Goal: Task Accomplishment & Management: Use online tool/utility

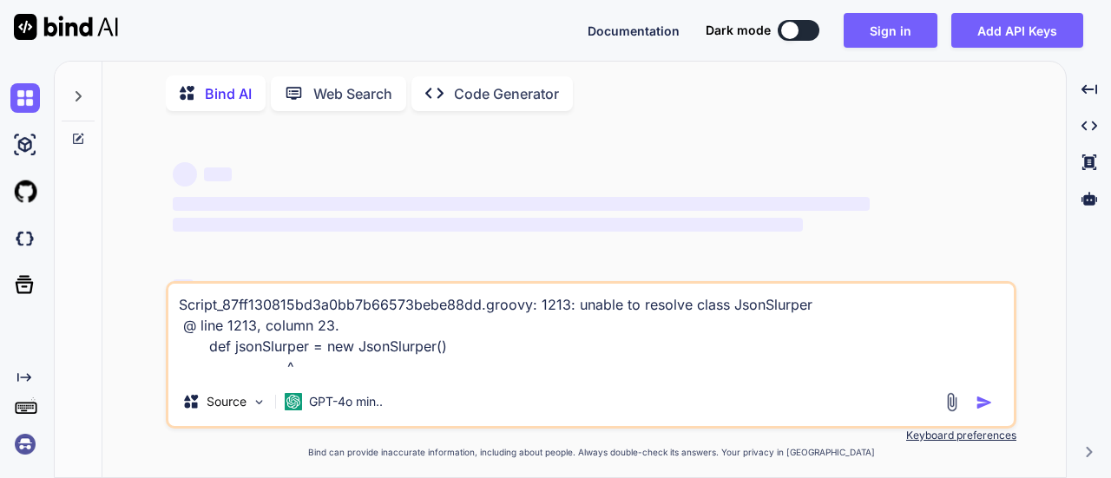
type textarea "x"
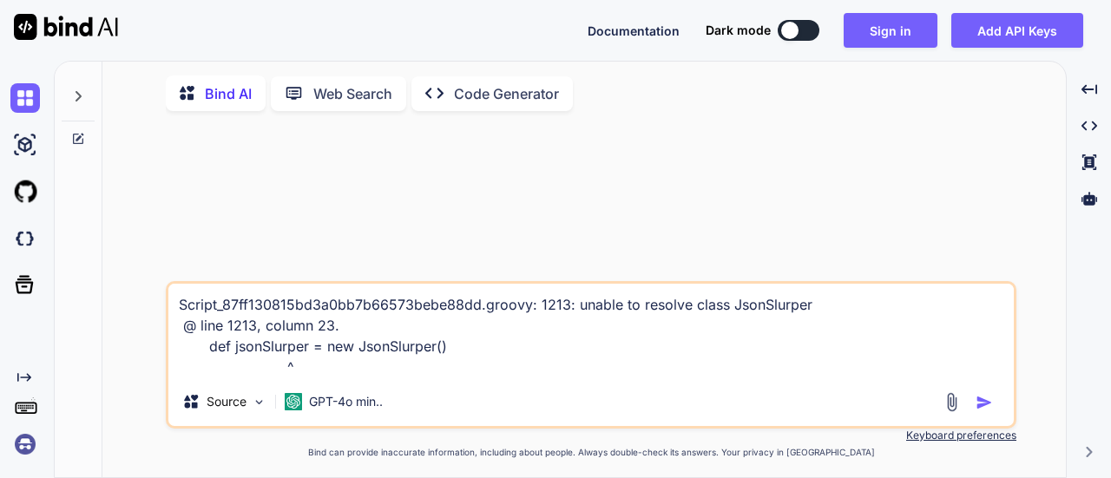
click at [318, 324] on textarea "Script_87ff130815bd3a0bb7b66573bebe88dd.groovy: 1213: unable to resolve class J…" at bounding box center [590, 331] width 845 height 94
type textarea "x"
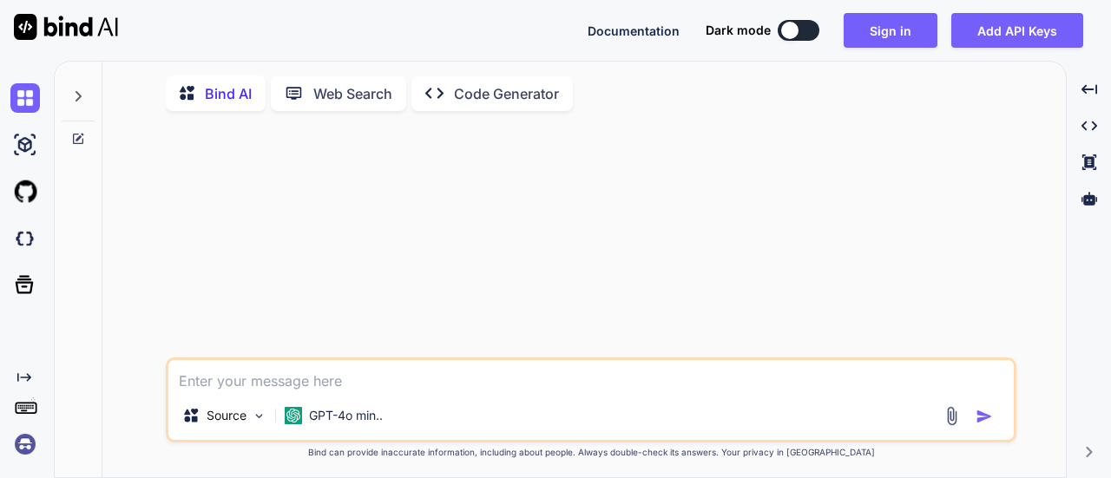
click at [83, 87] on div at bounding box center [78, 92] width 33 height 60
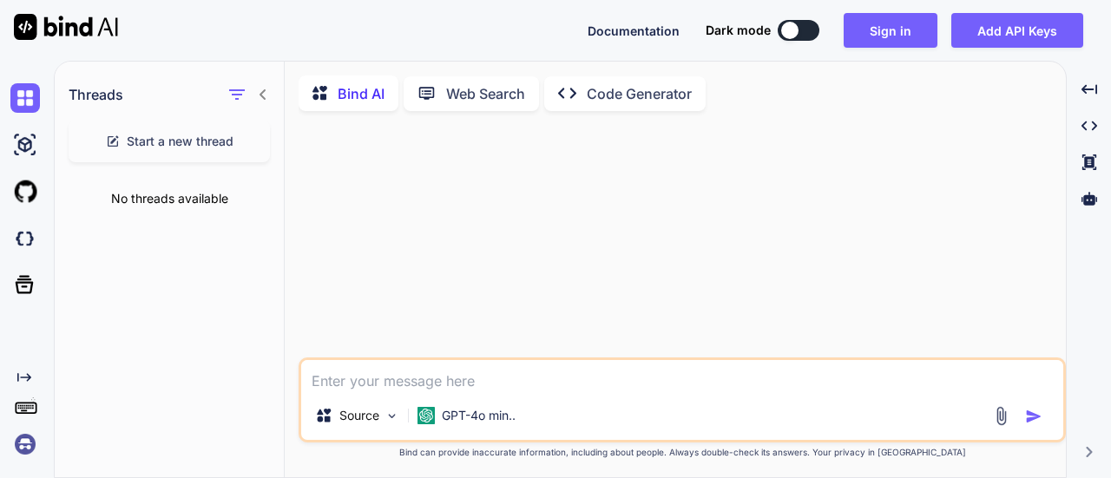
click at [269, 90] on icon at bounding box center [263, 95] width 14 height 14
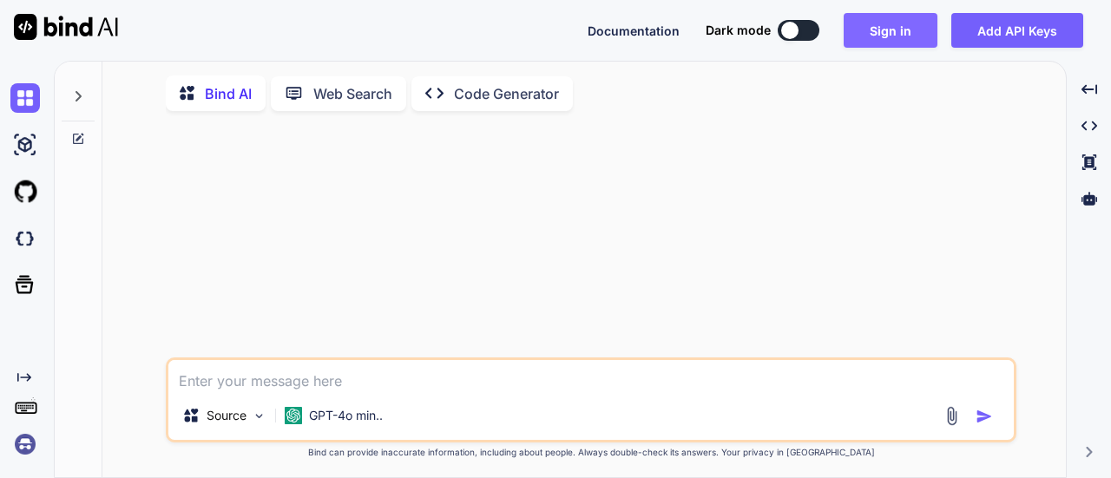
click at [899, 37] on button "Sign in" at bounding box center [890, 30] width 94 height 35
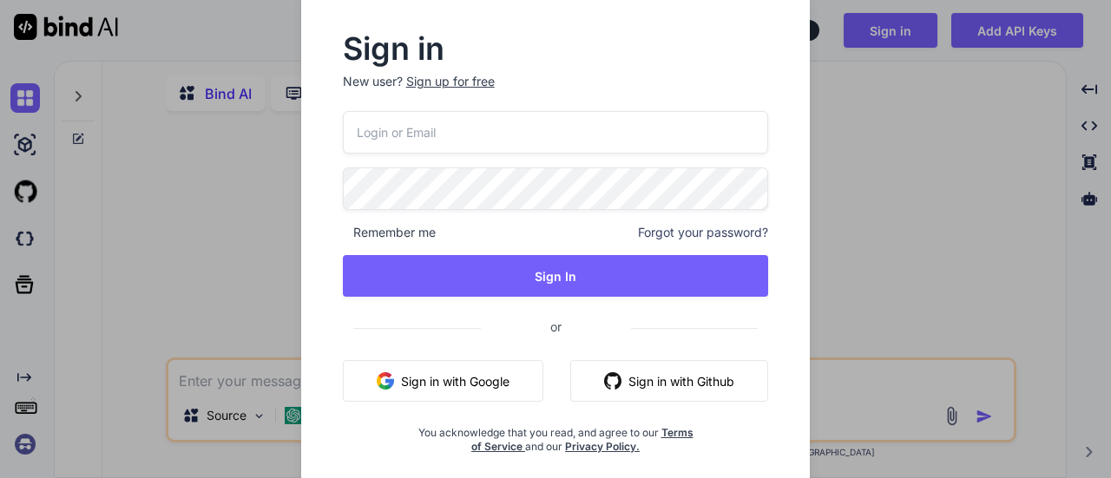
click at [460, 81] on div "Sign up for free" at bounding box center [450, 81] width 89 height 17
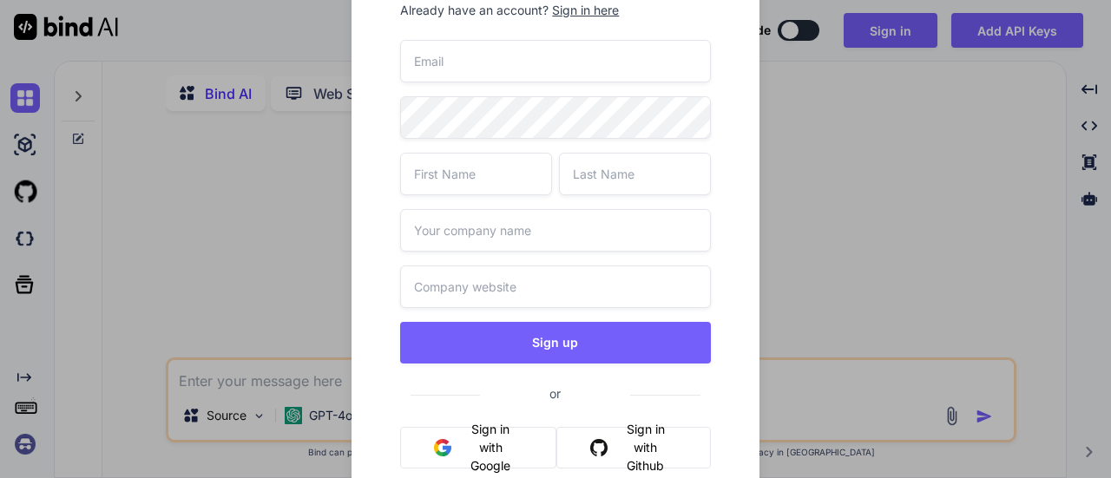
click at [460, 81] on input "email" at bounding box center [555, 61] width 310 height 43
type input "[PERSON_NAME][EMAIL_ADDRESS][DOMAIN_NAME]"
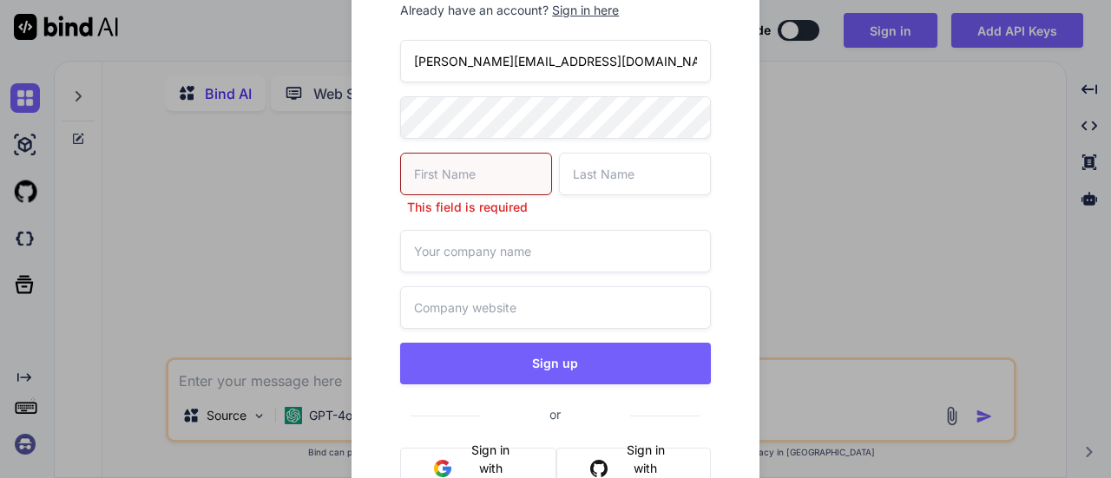
click at [416, 51] on input "[PERSON_NAME][EMAIL_ADDRESS][DOMAIN_NAME]" at bounding box center [555, 61] width 310 height 43
paste input "jayon"
click at [423, 180] on input "jayon" at bounding box center [476, 174] width 152 height 43
type input "jayon"
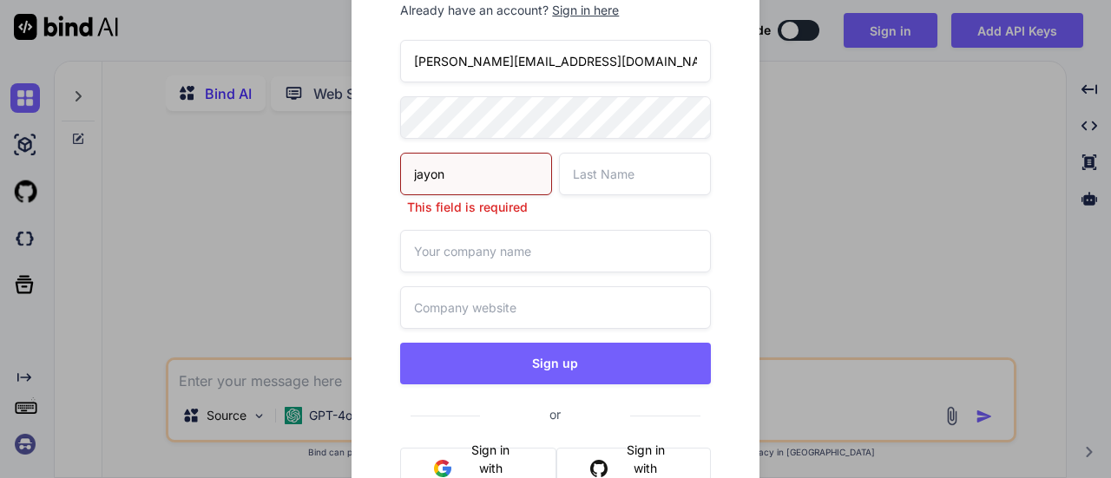
click at [468, 62] on input "[PERSON_NAME][EMAIL_ADDRESS][DOMAIN_NAME]" at bounding box center [555, 61] width 310 height 43
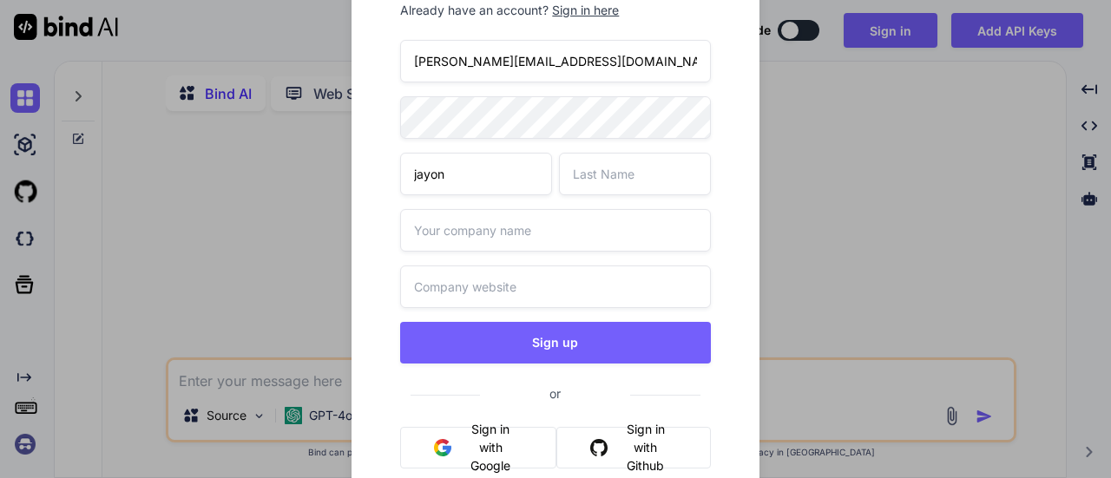
click at [468, 62] on input "[PERSON_NAME][EMAIL_ADDRESS][DOMAIN_NAME]" at bounding box center [555, 61] width 310 height 43
click at [565, 186] on input "text" at bounding box center [635, 174] width 152 height 43
paste input "[PERSON_NAME]"
type input "[PERSON_NAME]"
click at [493, 244] on input "text" at bounding box center [555, 230] width 310 height 43
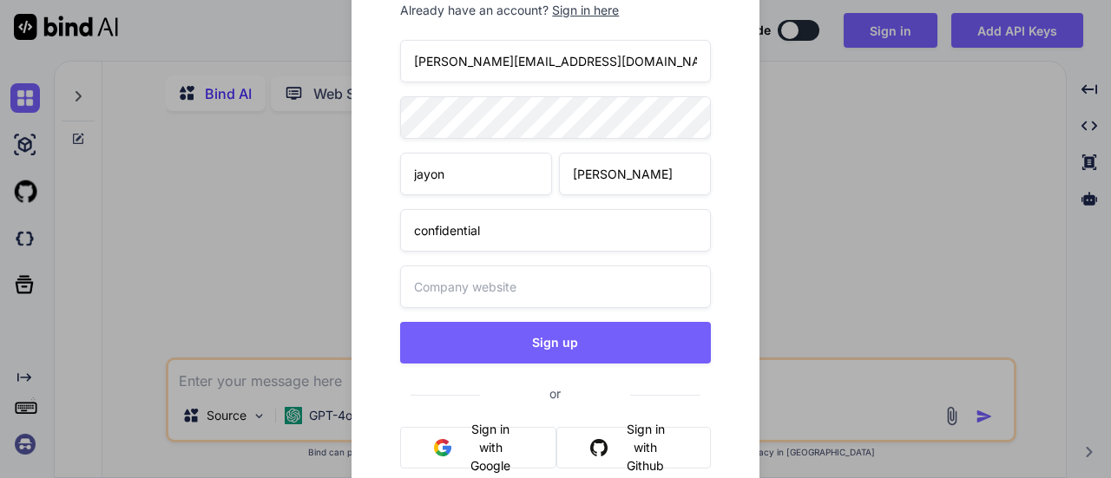
click at [474, 228] on input "confidential" at bounding box center [555, 230] width 310 height 43
type input "confidential"
click at [443, 302] on input "text" at bounding box center [555, 287] width 310 height 43
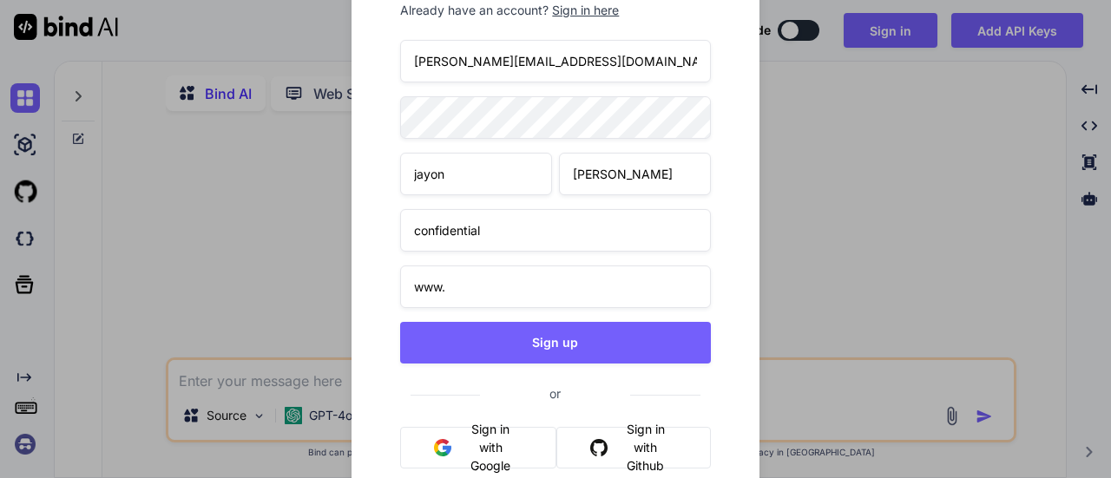
paste input "confidential"
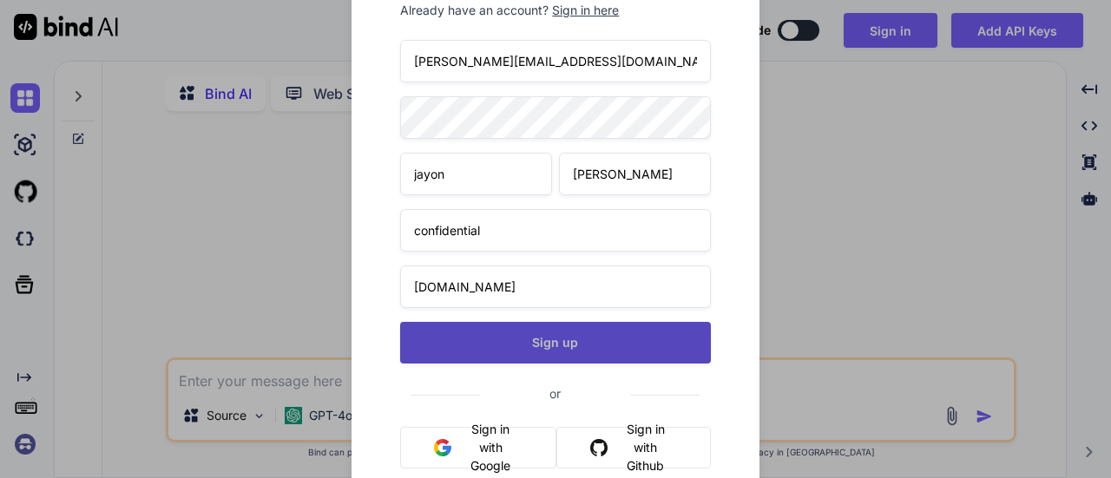
type input "[DOMAIN_NAME]"
click at [463, 329] on button "Sign up" at bounding box center [555, 343] width 310 height 42
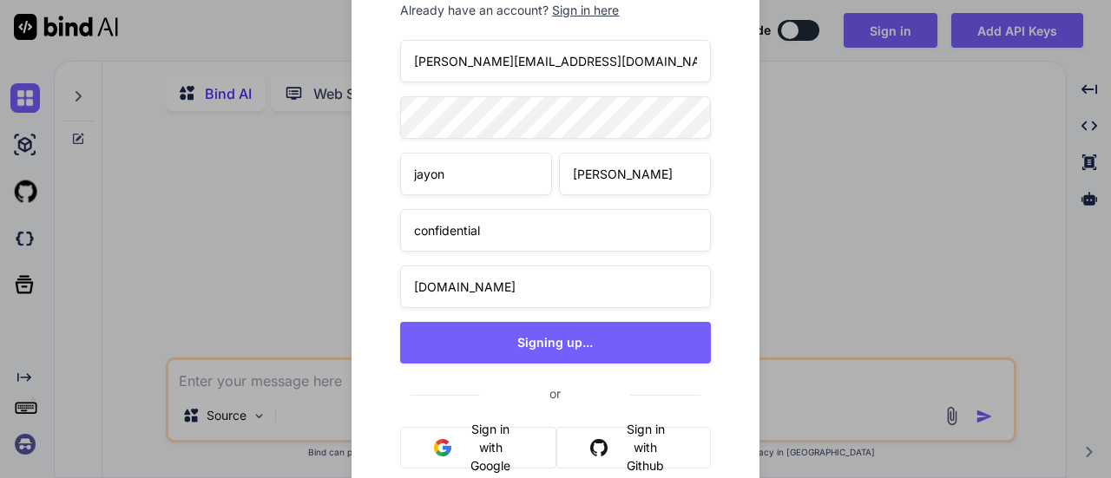
click at [499, 70] on input "[PERSON_NAME][EMAIL_ADDRESS][DOMAIN_NAME]" at bounding box center [555, 61] width 310 height 43
type textarea "x"
click at [499, 70] on input "[PERSON_NAME][EMAIL_ADDRESS][DOMAIN_NAME]" at bounding box center [555, 61] width 310 height 43
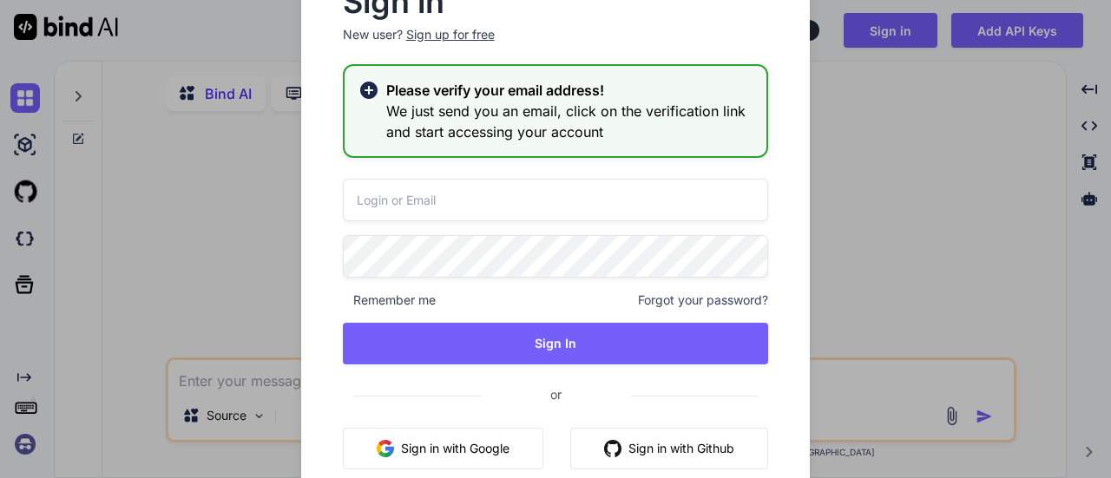
click at [512, 192] on input "email" at bounding box center [556, 200] width 426 height 43
paste input "[PERSON_NAME][EMAIL_ADDRESS][DOMAIN_NAME]"
type input "[PERSON_NAME][EMAIL_ADDRESS][DOMAIN_NAME]"
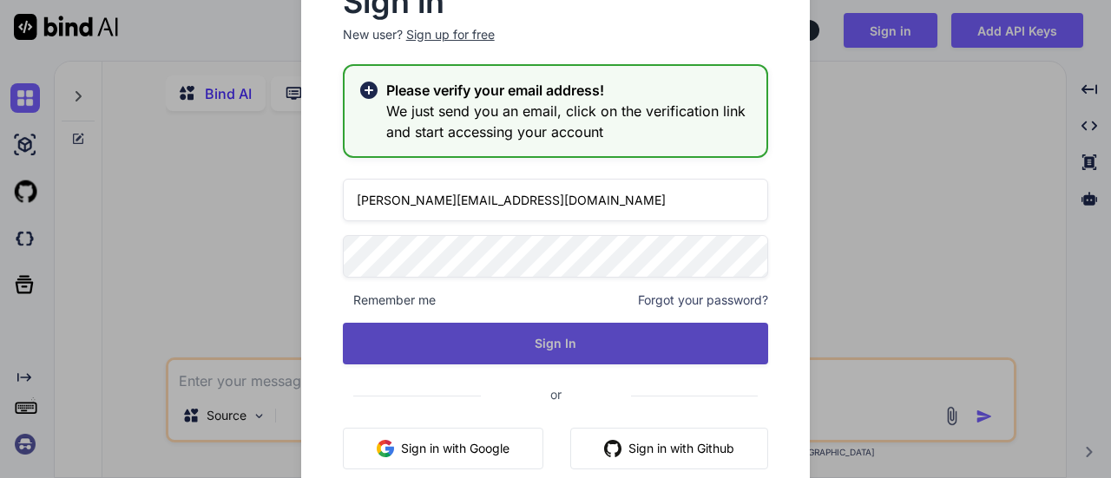
click at [495, 341] on button "Sign In" at bounding box center [556, 344] width 426 height 42
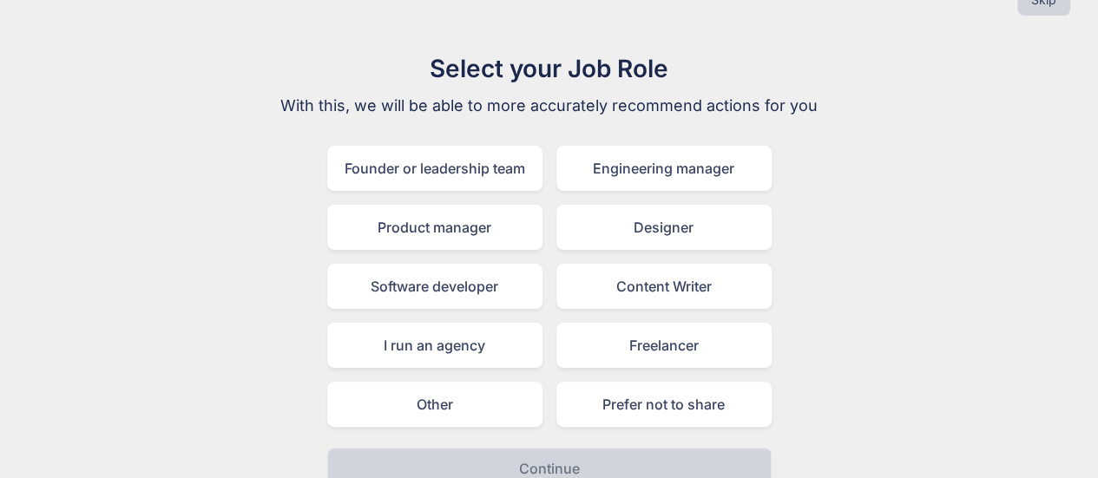
scroll to position [68, 0]
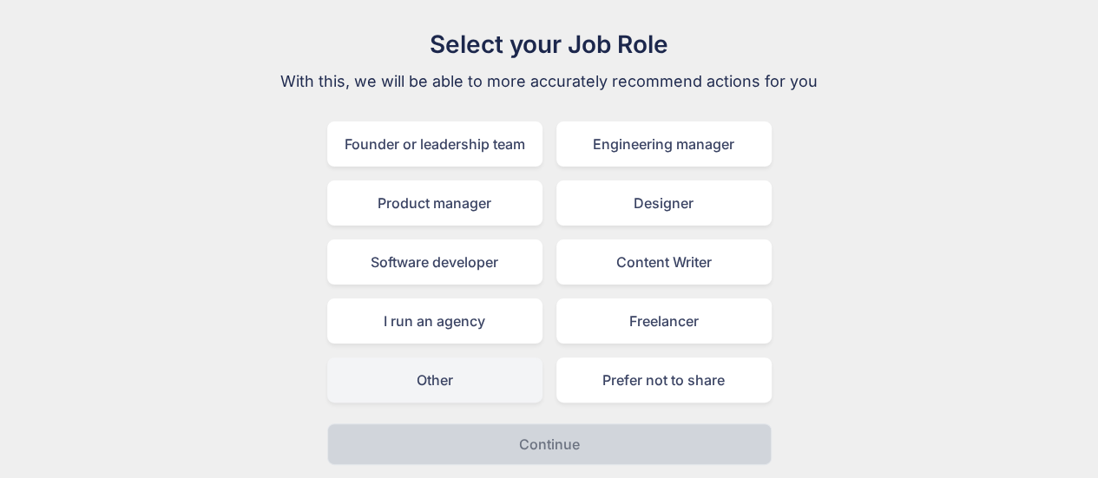
click at [429, 388] on div "Other" at bounding box center [434, 379] width 215 height 45
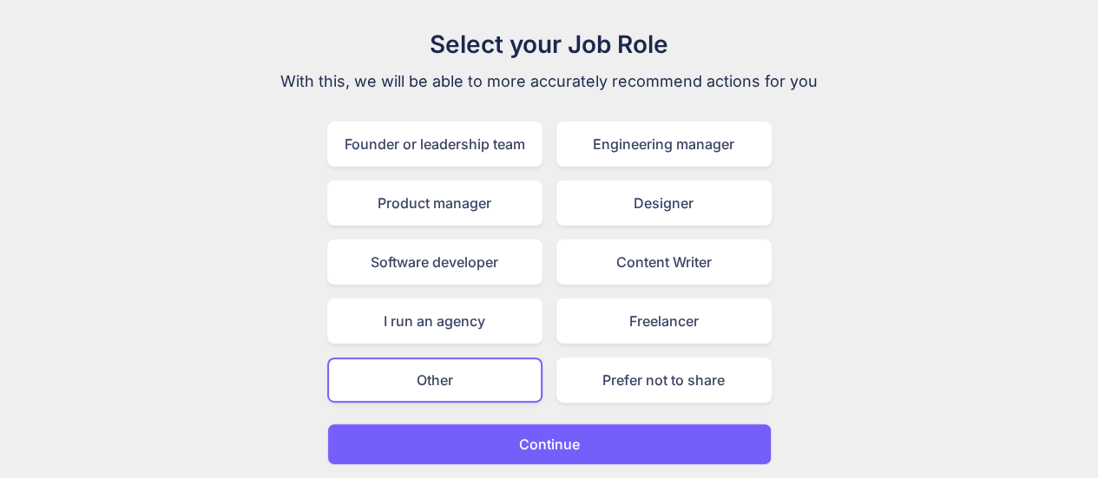
click at [519, 441] on p "Continue" at bounding box center [549, 444] width 61 height 21
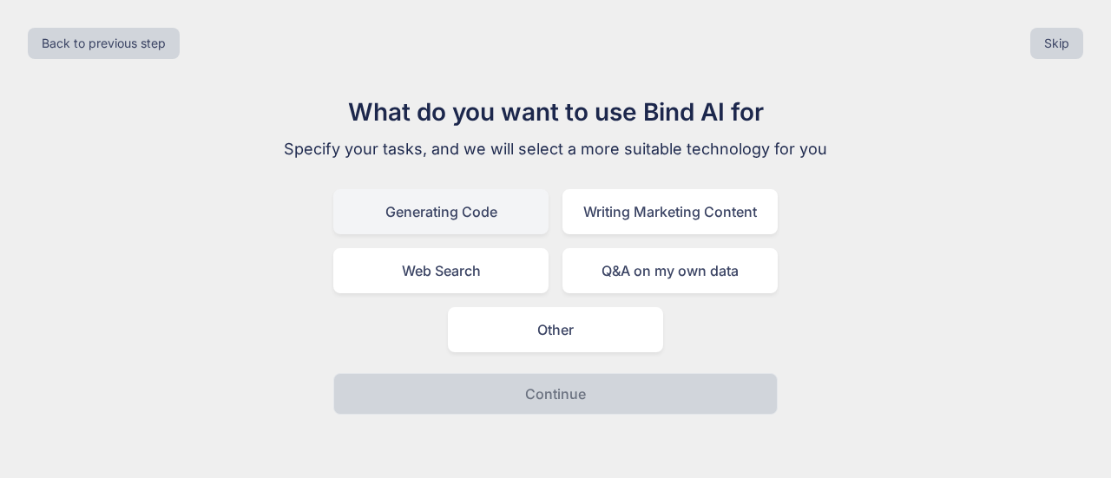
click at [469, 213] on div "Generating Code" at bounding box center [440, 211] width 215 height 45
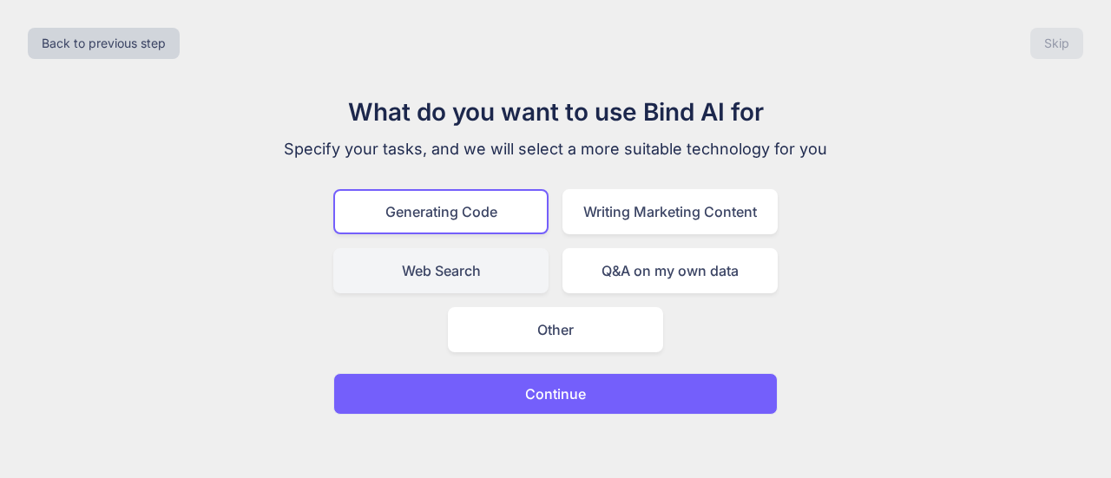
click at [482, 281] on div "Web Search" at bounding box center [440, 270] width 215 height 45
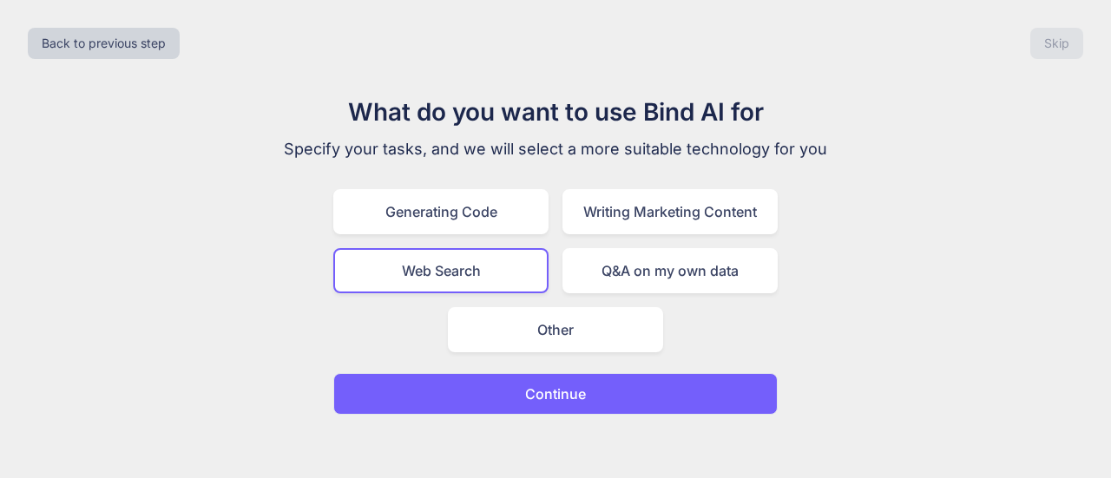
click at [547, 391] on p "Continue" at bounding box center [555, 394] width 61 height 21
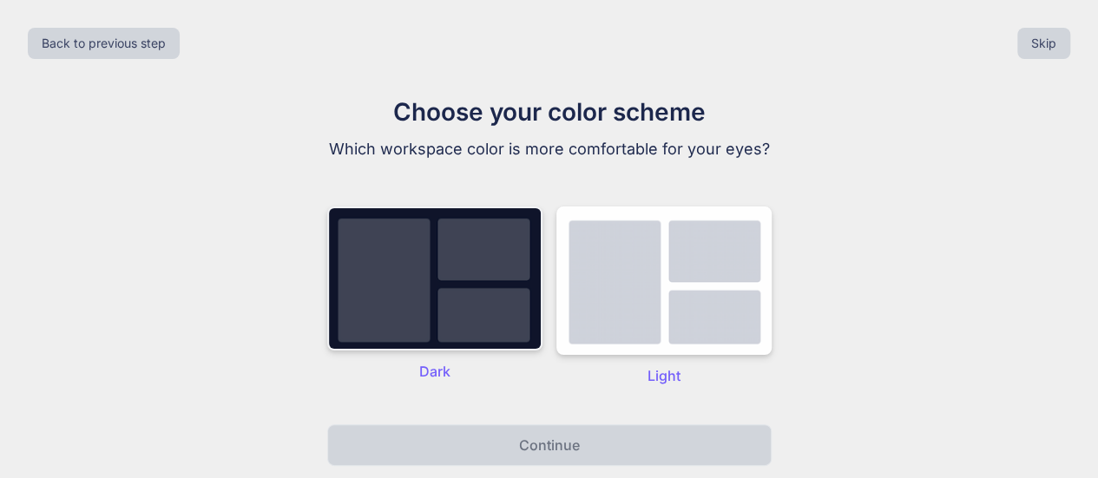
click at [492, 251] on img at bounding box center [434, 279] width 215 height 144
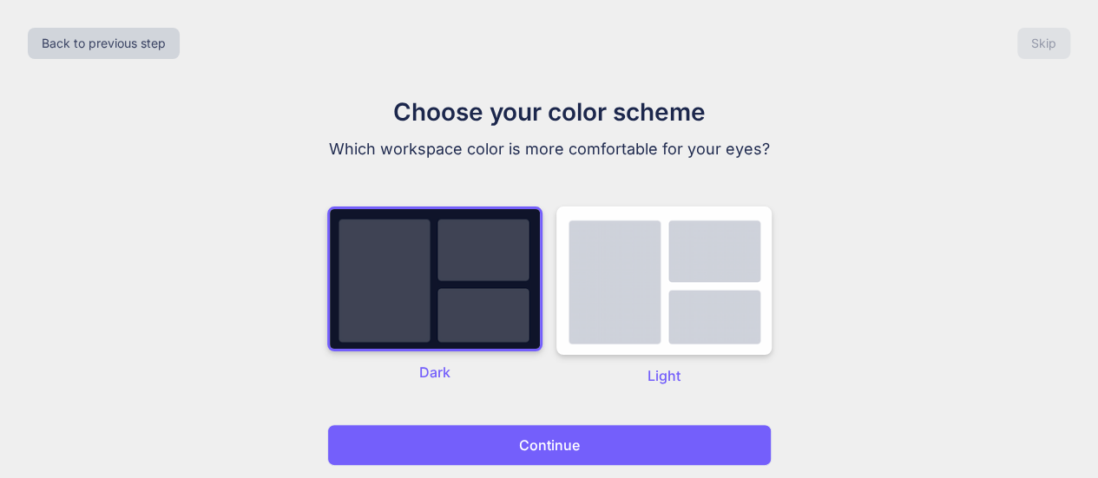
click at [547, 442] on p "Continue" at bounding box center [549, 445] width 61 height 21
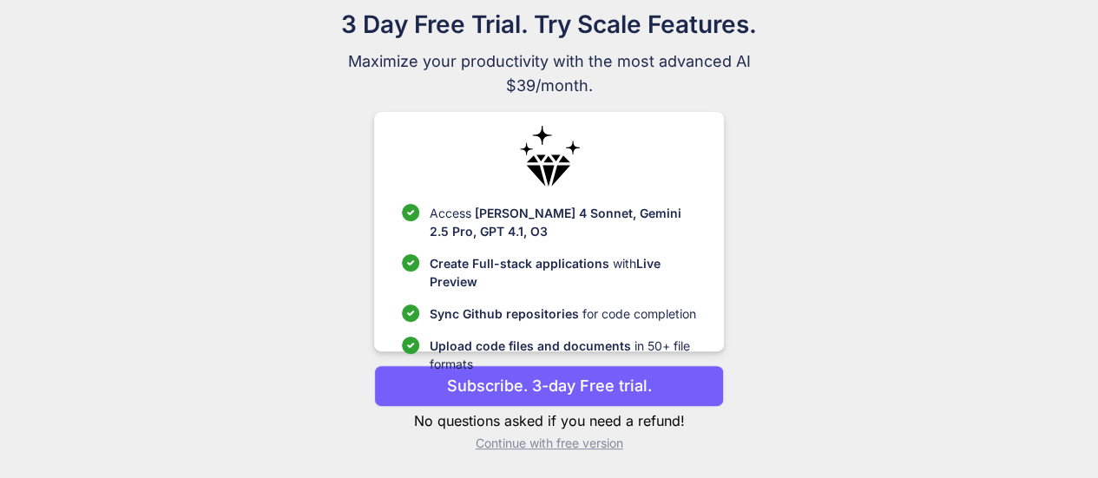
scroll to position [89, 0]
click at [554, 444] on p "Continue with free version" at bounding box center [549, 442] width 350 height 17
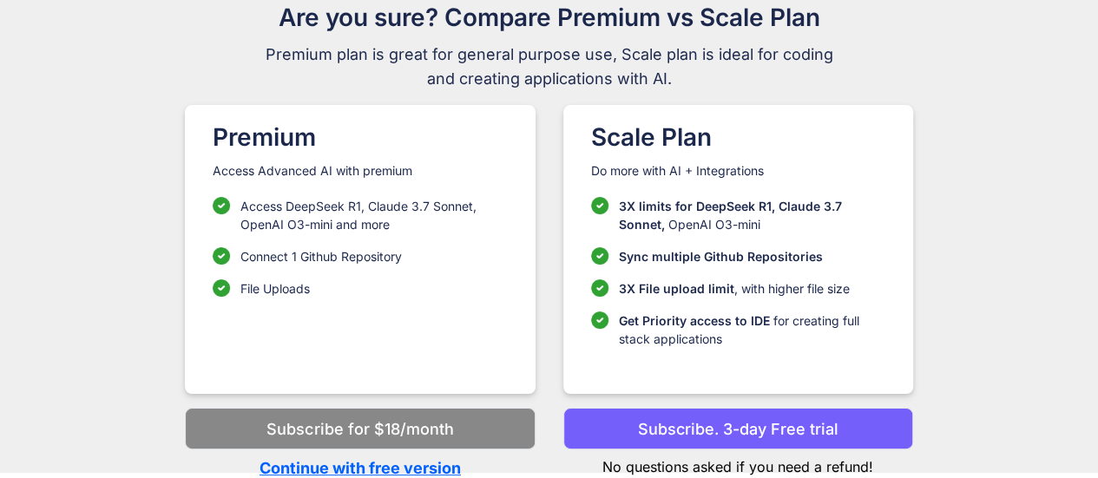
scroll to position [95, 0]
click at [410, 464] on p "Continue with free version" at bounding box center [360, 467] width 350 height 23
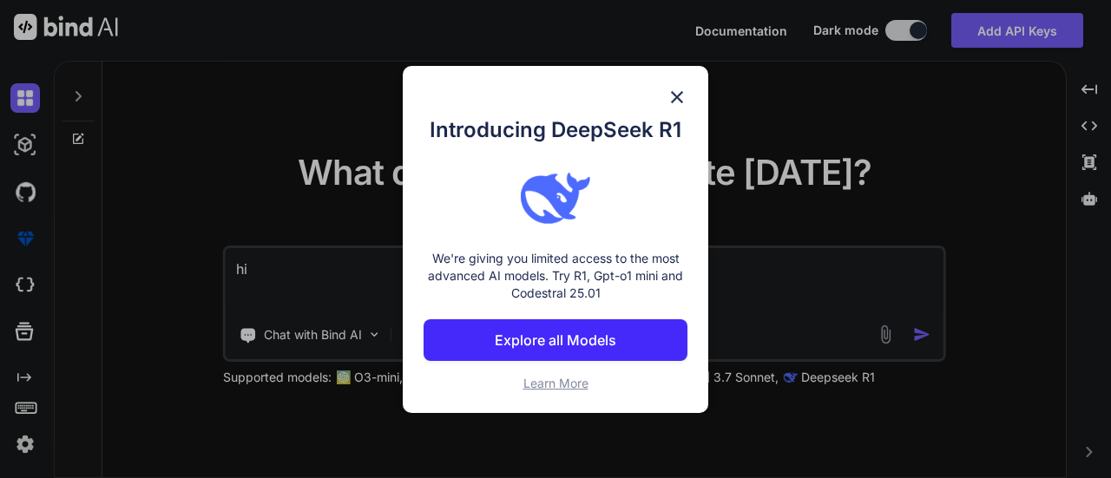
click at [678, 100] on img at bounding box center [676, 97] width 21 height 21
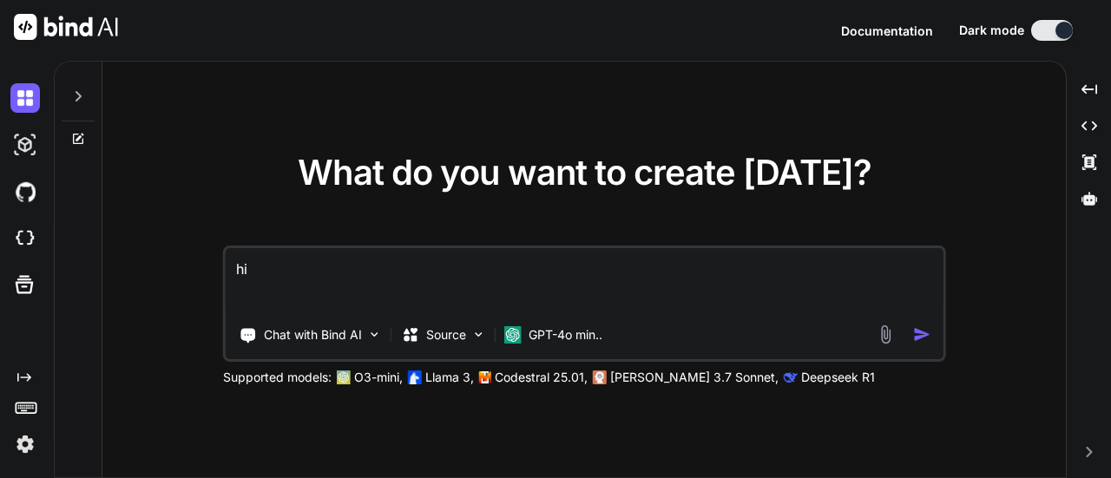
click at [278, 270] on textarea "hi" at bounding box center [585, 280] width 718 height 64
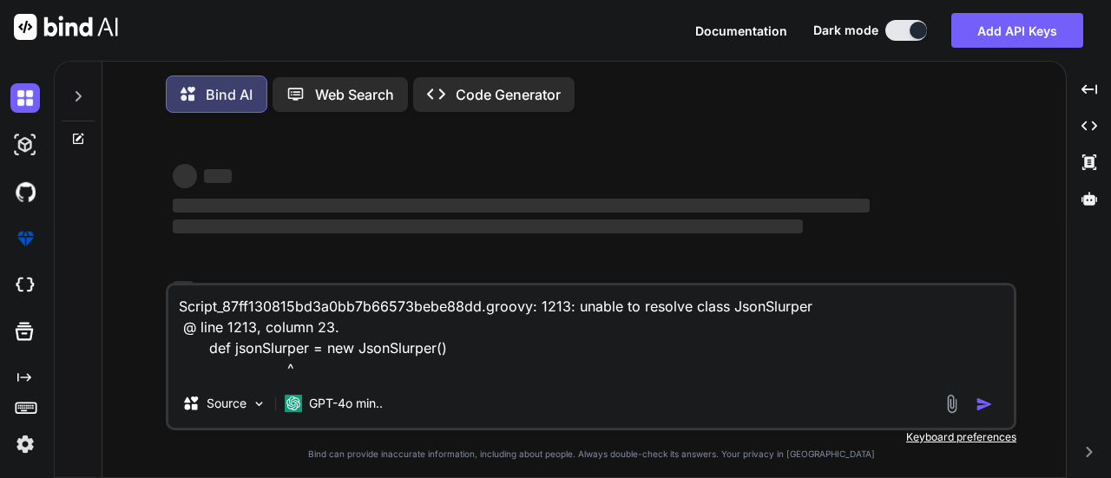
click at [465, 350] on textarea "Script_87ff130815bd3a0bb7b66573bebe88dd.groovy: 1213: unable to resolve class J…" at bounding box center [590, 332] width 845 height 94
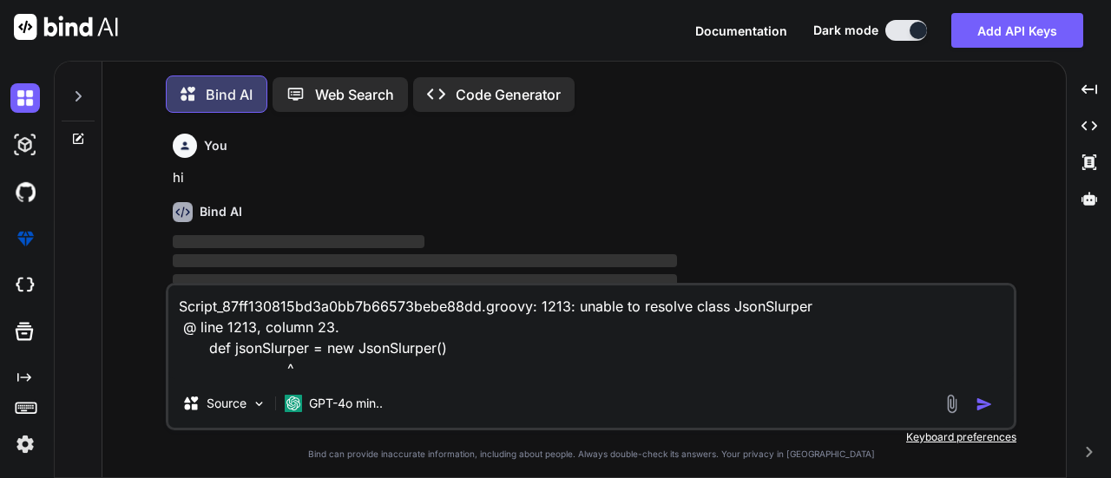
scroll to position [7, 0]
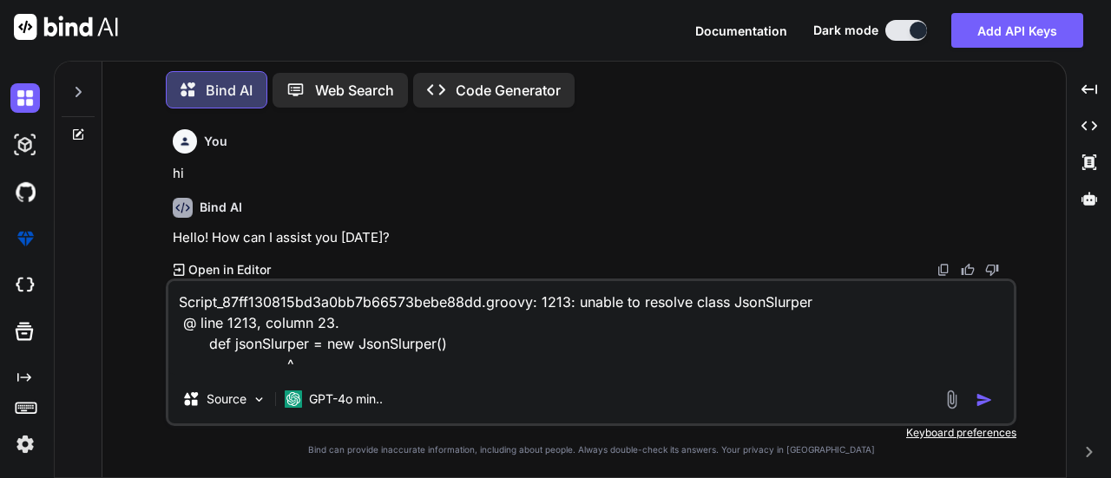
click at [231, 214] on h6 "Bind AI" at bounding box center [221, 207] width 43 height 17
click at [391, 337] on textarea "Script_87ff130815bd3a0bb7b66573bebe88dd.groovy: 1213: unable to resolve class J…" at bounding box center [590, 328] width 845 height 94
type textarea "x"
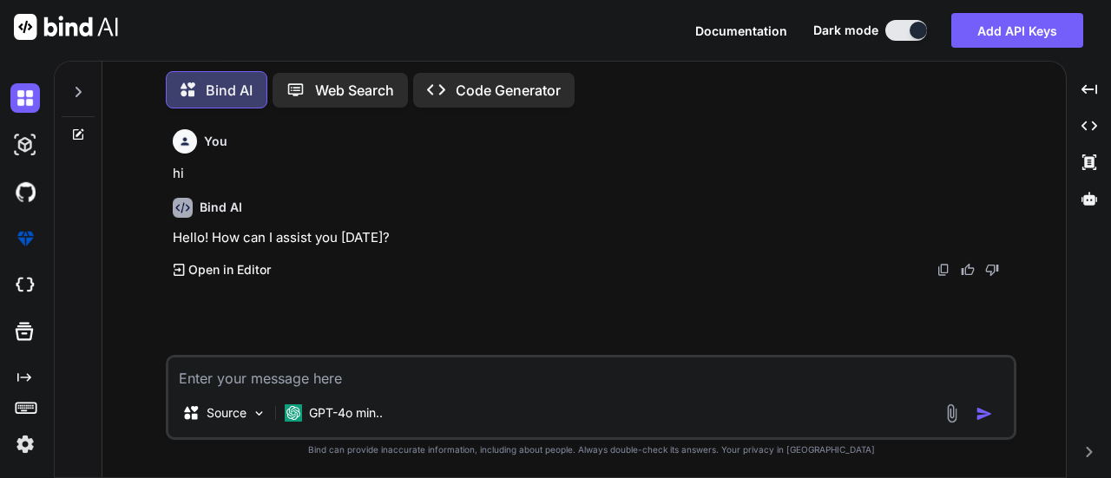
click at [293, 376] on textarea at bounding box center [590, 372] width 845 height 31
paste textarea "String headers = [ "Bandwidth", "One Time Charges (Rs.)", "Bandwidth ARC Charge…"
type textarea "x"
type textarea "String headers = [ "Bandwidth", "One Time Charges (Rs.)", "Bandwidth ARC Charge…"
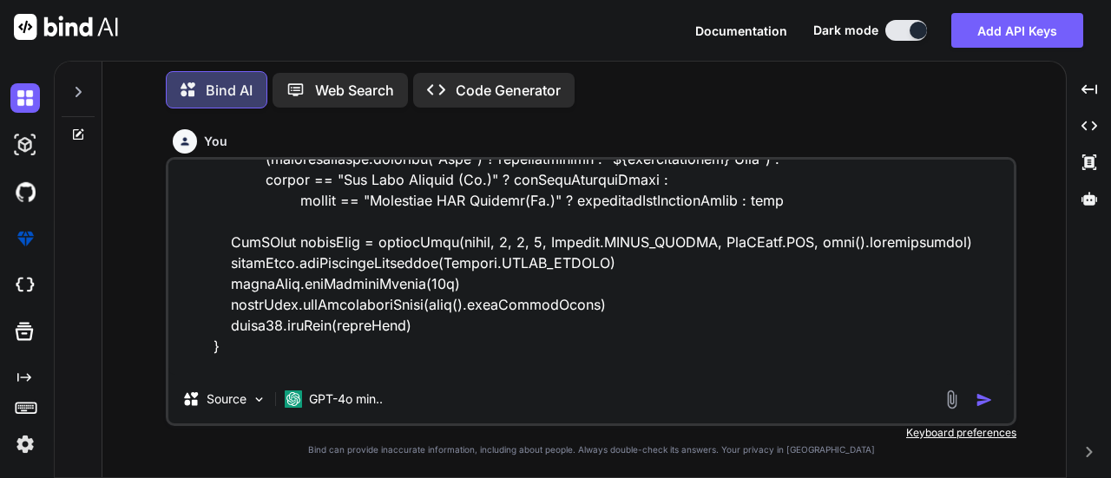
type textarea "x"
type textarea "String headers = [ "Bandwidth", "One Time Charges (Rs.)", "Bandwidth ARC Charge…"
type textarea "x"
type textarea "String headers = [ "Bandwidth", "One Time Charges (Rs.)", "Bandwidth ARC Charge…"
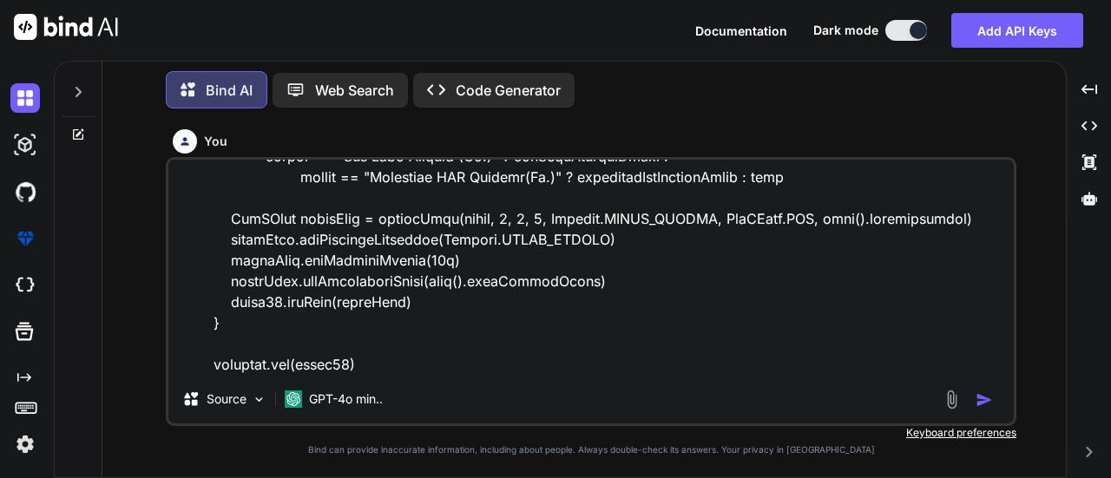
scroll to position [2273, 0]
type textarea "x"
type textarea "String headers = [ "Bandwidth", "One Time Charges (Rs.)", "Bandwidth ARC Charge…"
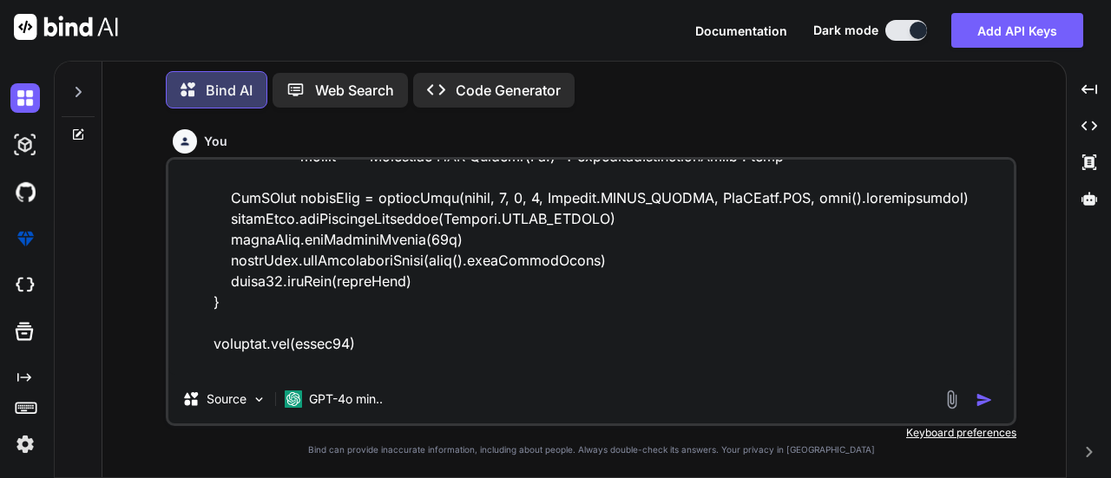
type textarea "x"
type textarea "String headers = [ "Bandwidth", "One Time Charges (Rs.)", "Bandwidth ARC Charge…"
type textarea "x"
type textarea "String headers = [ "Bandwidth", "One Time Charges (Rs.)", "Bandwidth ARC Charge…"
type textarea "x"
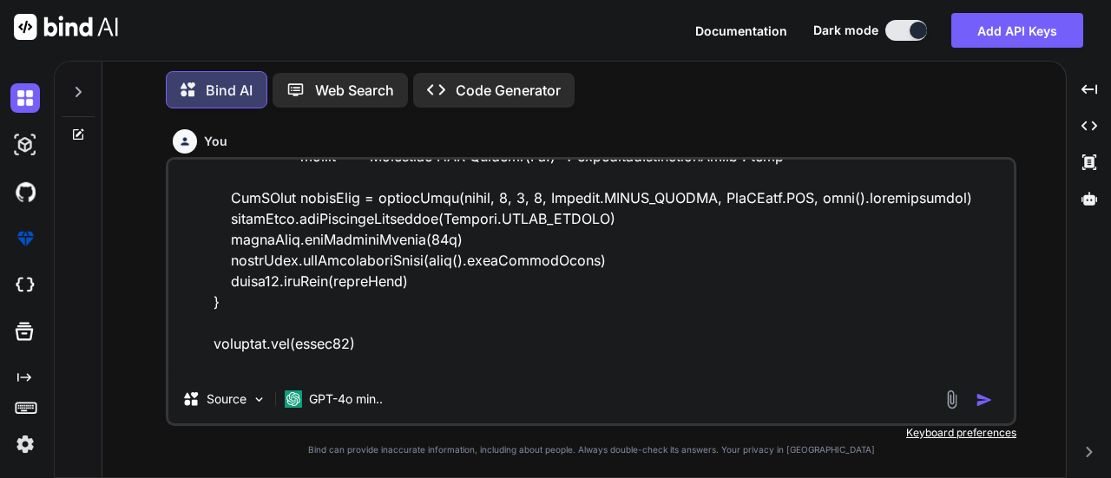
type textarea "String headers = [ "Bandwidth", "One Time Charges (Rs.)", "Bandwidth ARC Charge…"
type textarea "x"
type textarea "String headers = [ "Bandwidth", "One Time Charges (Rs.)", "Bandwidth ARC Charge…"
type textarea "x"
type textarea "String headers = [ "Bandwidth", "One Time Charges (Rs.)", "Bandwidth ARC Charge…"
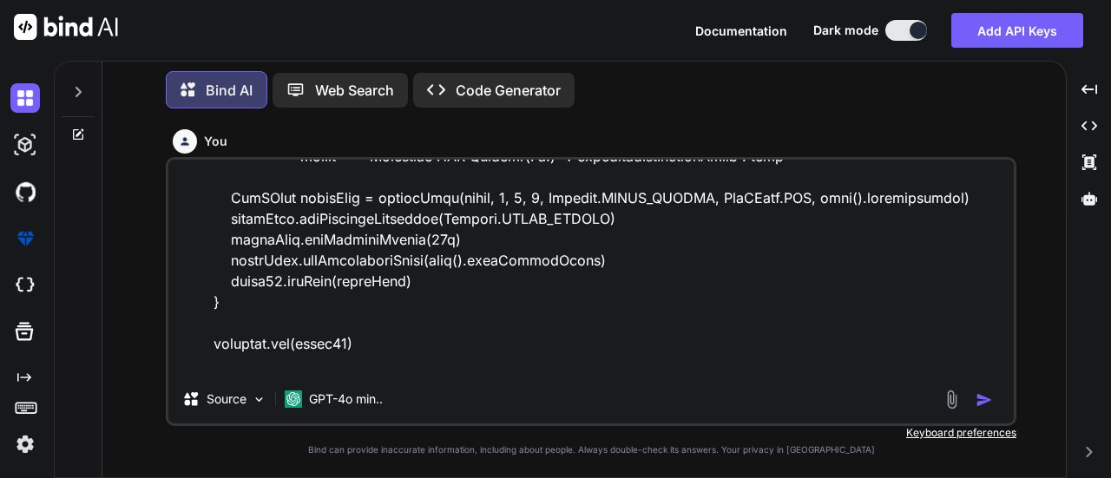
type textarea "x"
type textarea "String headers = [ "Bandwidth", "One Time Charges (Rs.)", "Bandwidth ARC Charge…"
type textarea "x"
type textarea "String headers = [ "Bandwidth", "One Time Charges (Rs.)", "Bandwidth ARC Charge…"
type textarea "x"
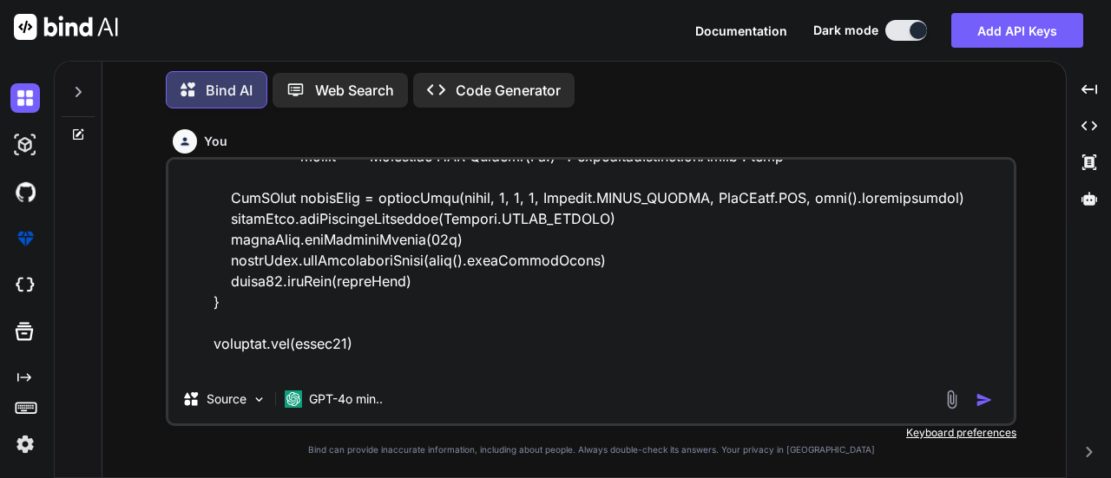
type textarea "String headers = [ "Bandwidth", "One Time Charges (Rs.)", "Bandwidth ARC Charge…"
type textarea "x"
type textarea "String headers = [ "Bandwidth", "One Time Charges (Rs.)", "Bandwidth ARC Charge…"
type textarea "x"
type textarea "String headers = [ "Bandwidth", "One Time Charges (Rs.)", "Bandwidth ARC Charge…"
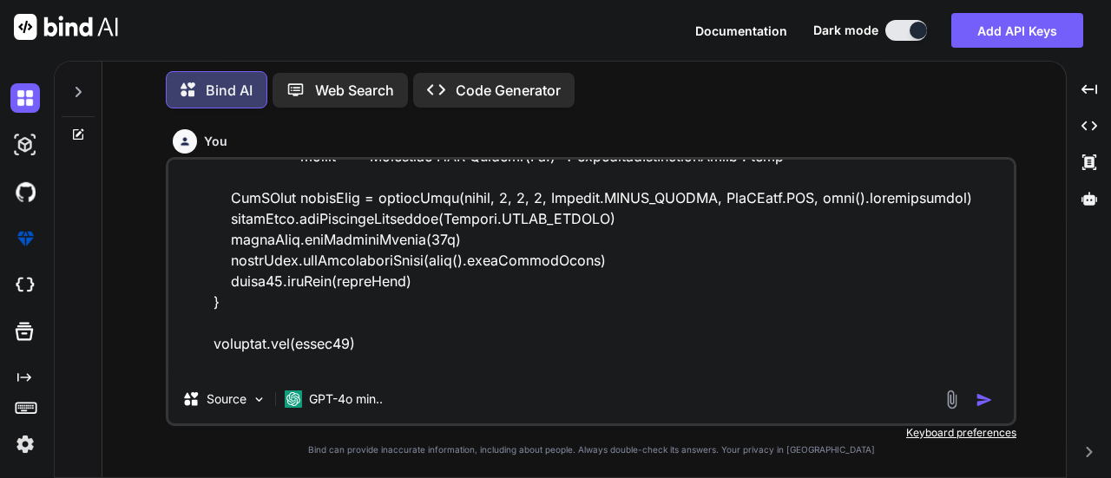
type textarea "x"
type textarea "String headers = [ "Bandwidth", "One Time Charges (Rs.)", "Bandwidth ARC Charge…"
type textarea "x"
type textarea "String headers = [ "Bandwidth", "One Time Charges (Rs.)", "Bandwidth ARC Charge…"
type textarea "x"
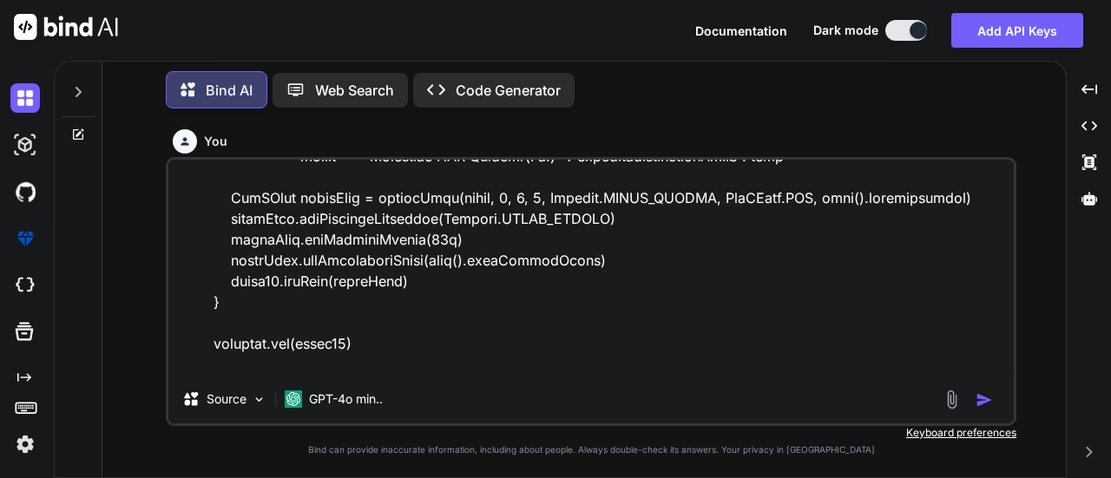
type textarea "String headers = [ "Bandwidth", "One Time Charges (Rs.)", "Bandwidth ARC Charge…"
type textarea "x"
type textarea "String headers = [ "Bandwidth", "One Time Charges (Rs.)", "Bandwidth ARC Charge…"
type textarea "x"
type textarea "String headers = [ "Bandwidth", "One Time Charges (Rs.)", "Bandwidth ARC Charge…"
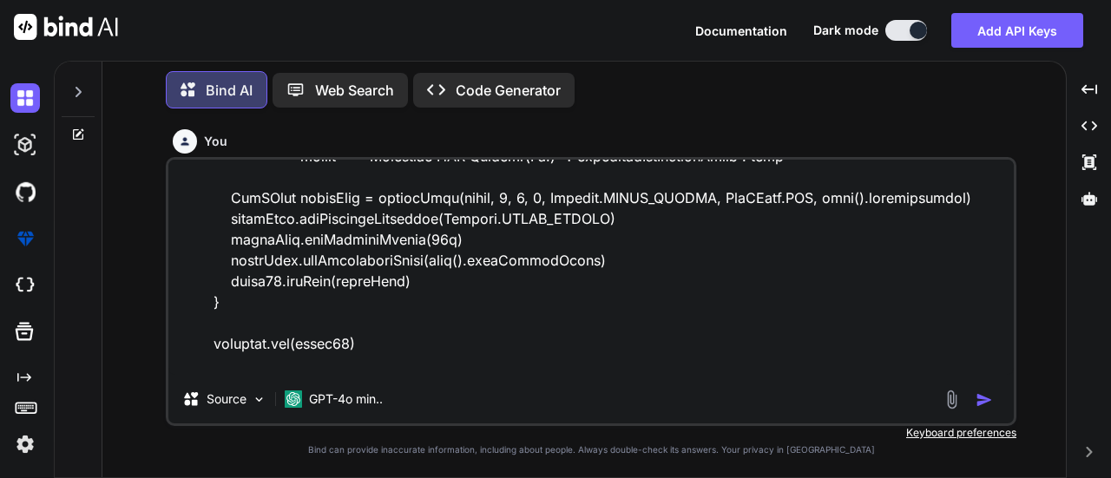
type textarea "x"
type textarea "String headers = [ "Bandwidth", "One Time Charges (Rs.)", "Bandwidth ARC Charge…"
type textarea "x"
type textarea "String headers = [ "Bandwidth", "One Time Charges (Rs.)", "Bandwidth ARC Charge…"
type textarea "x"
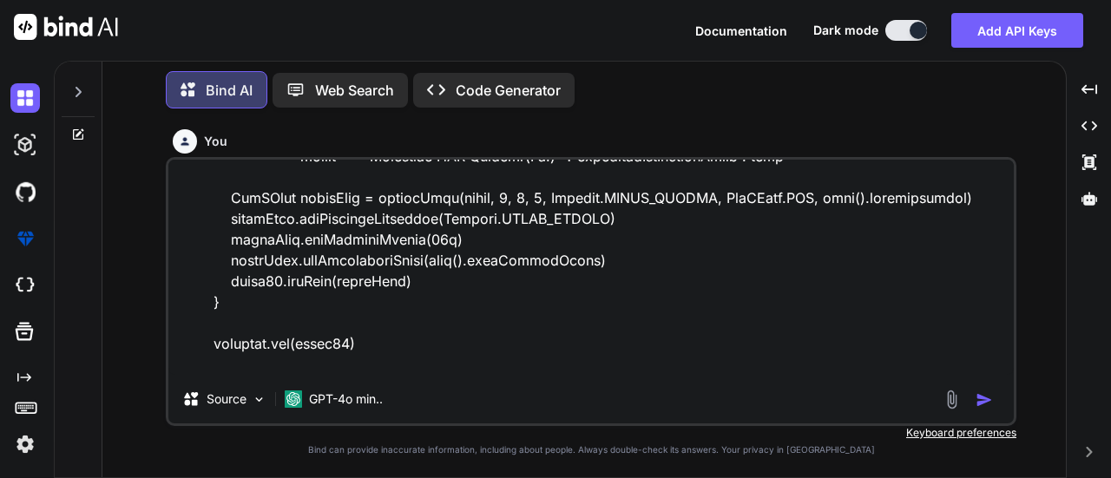
type textarea "String headers = [ "Bandwidth", "One Time Charges (Rs.)", "Bandwidth ARC Charge…"
type textarea "x"
type textarea "String headers = [ "Bandwidth", "One Time Charges (Rs.)", "Bandwidth ARC Charge…"
type textarea "x"
type textarea "String headers = [ "Bandwidth", "One Time Charges (Rs.)", "Bandwidth ARC Charge…"
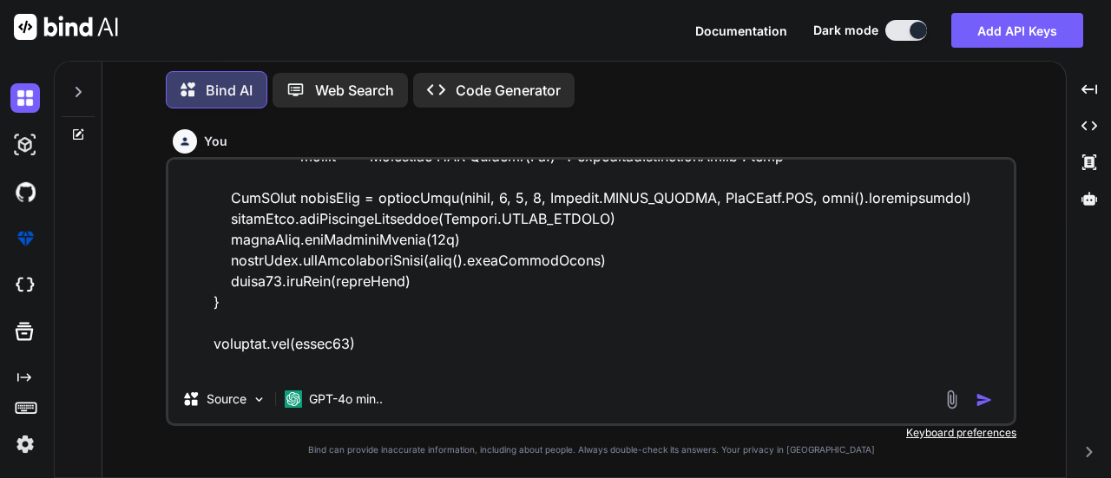
type textarea "x"
type textarea "String headers = [ "Bandwidth", "One Time Charges (Rs.)", "Bandwidth ARC Charge…"
type textarea "x"
type textarea "String headers = [ "Bandwidth", "One Time Charges (Rs.)", "Bandwidth ARC Charge…"
type textarea "x"
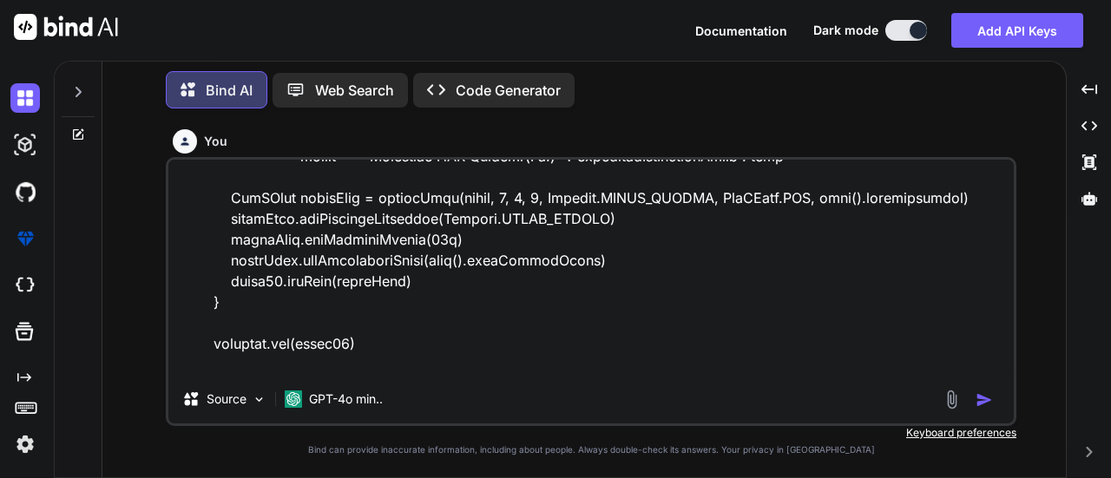
type textarea "String headers = [ "Bandwidth", "One Time Charges (Rs.)", "Bandwidth ARC Charge…"
type textarea "x"
type textarea "String headers = [ "Bandwidth", "One Time Charges (Rs.)", "Bandwidth ARC Charge…"
type textarea "x"
type textarea "String headers = [ "Bandwidth", "One Time Charges (Rs.)", "Bandwidth ARC Charge…"
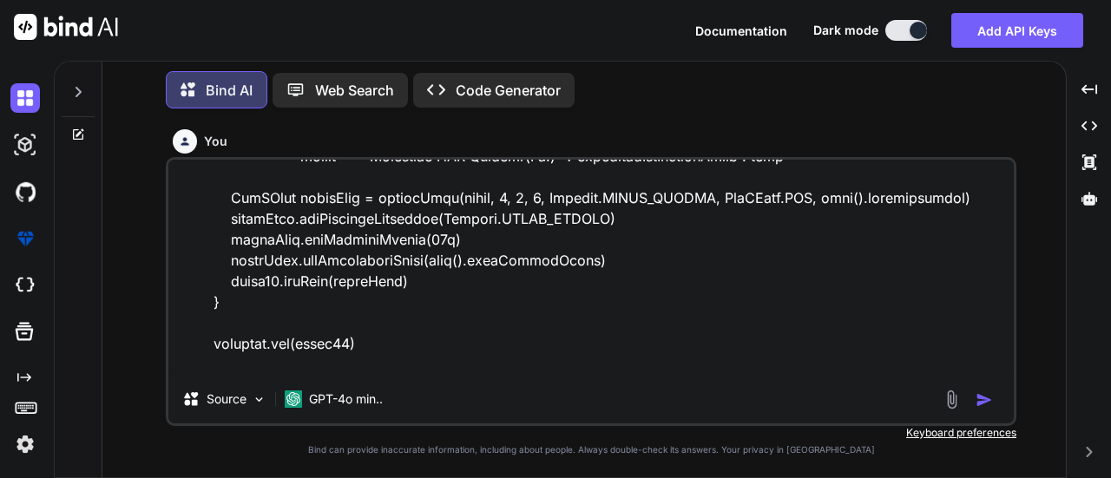
type textarea "x"
type textarea "String headers = [ "Bandwidth", "One Time Charges (Rs.)", "Bandwidth ARC Charge…"
type textarea "x"
type textarea "String headers = [ "Bandwidth", "One Time Charges (Rs.)", "Bandwidth ARC Charge…"
type textarea "x"
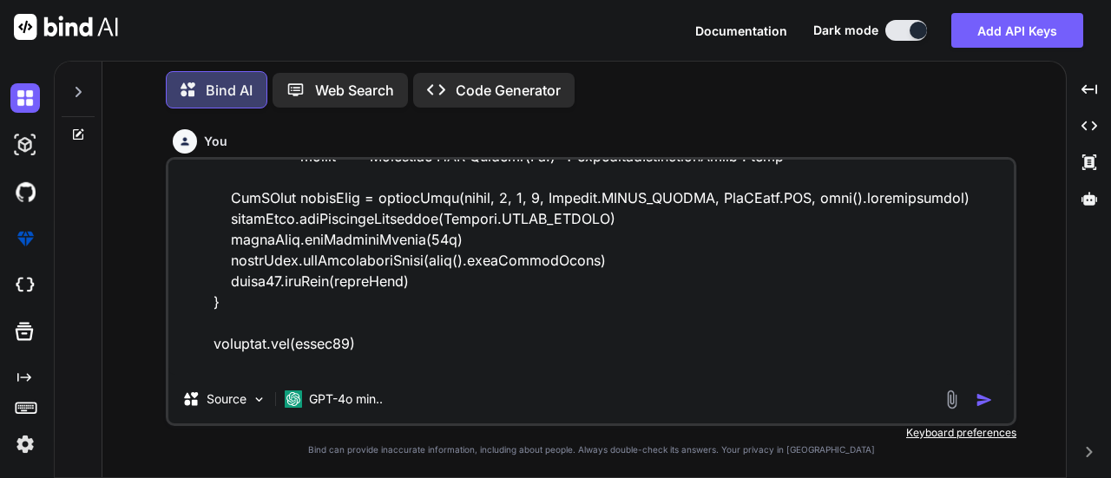
type textarea "String headers = [ "Bandwidth", "One Time Charges (Rs.)", "Bandwidth ARC Charge…"
type textarea "x"
type textarea "String headers = [ "Bandwidth", "One Time Charges (Rs.)", "Bandwidth ARC Charge…"
type textarea "x"
type textarea "String headers = [ "Bandwidth", "One Time Charges (Rs.)", "Bandwidth ARC Charge…"
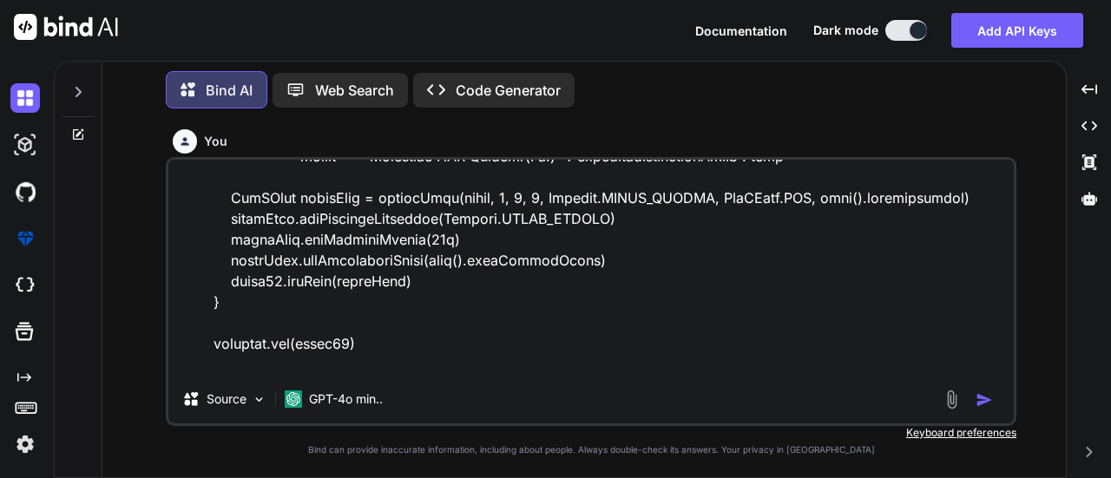
type textarea "x"
type textarea "String headers = [ "Bandwidth", "One Time Charges (Rs.)", "Bandwidth ARC Charge…"
type textarea "x"
type textarea "String headers = [ "Bandwidth", "One Time Charges (Rs.)", "Bandwidth ARC Charge…"
type textarea "x"
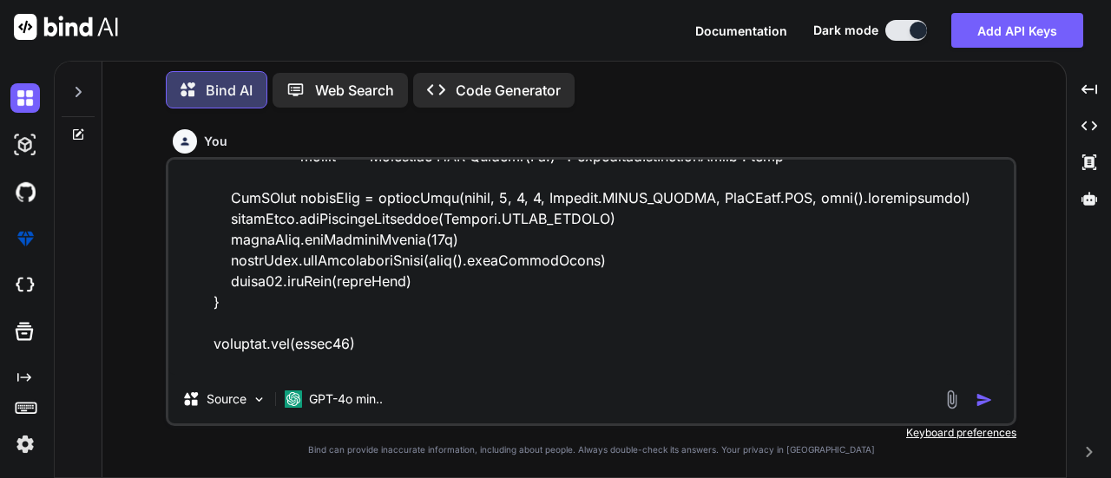
type textarea "String headers = [ "Bandwidth", "One Time Charges (Rs.)", "Bandwidth ARC Charge…"
type textarea "x"
type textarea "String headers = [ "Bandwidth", "One Time Charges (Rs.)", "Bandwidth ARC Charge…"
type textarea "x"
type textarea "String headers = [ "Bandwidth", "One Time Charges (Rs.)", "Bandwidth ARC Charge…"
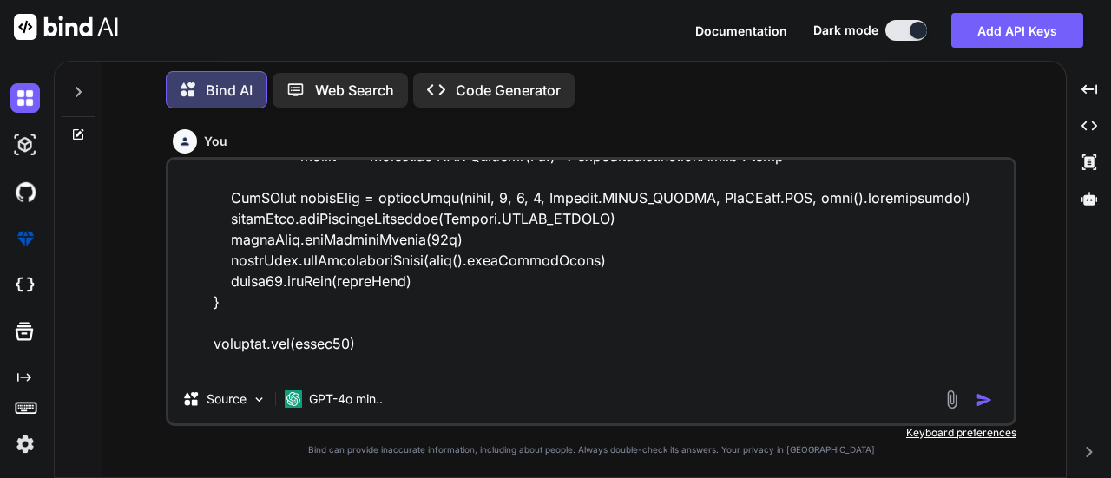
type textarea "x"
type textarea "String headers = [ "Bandwidth", "One Time Charges (Rs.)", "Bandwidth ARC Charge…"
type textarea "x"
type textarea "String headers = [ "Bandwidth", "One Time Charges (Rs.)", "Bandwidth ARC Charge…"
type textarea "x"
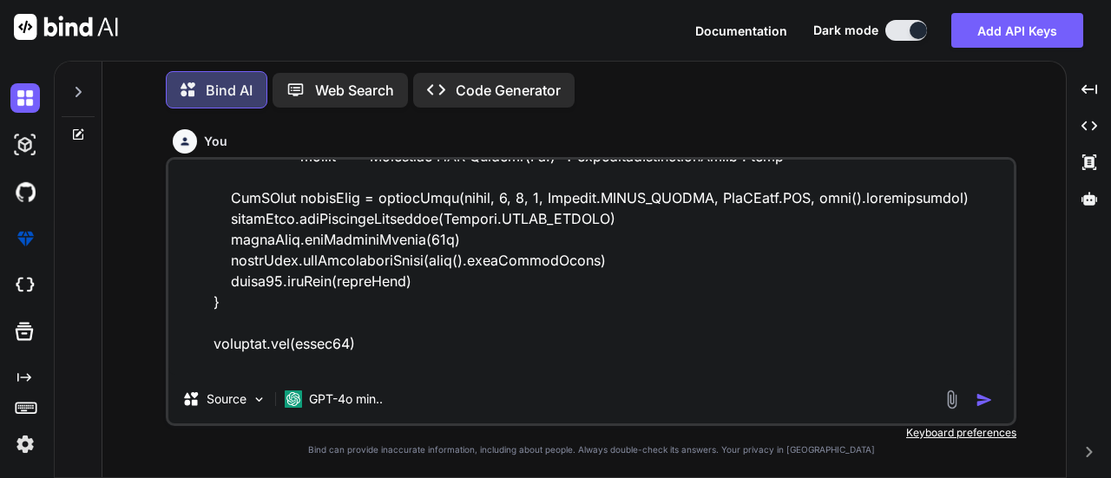
type textarea "String headers = [ "Bandwidth", "One Time Charges (Rs.)", "Bandwidth ARC Charge…"
type textarea "x"
type textarea "String headers = [ "Bandwidth", "One Time Charges (Rs.)", "Bandwidth ARC Charge…"
type textarea "x"
type textarea "String headers = [ "Bandwidth", "One Time Charges (Rs.)", "Bandwidth ARC Charge…"
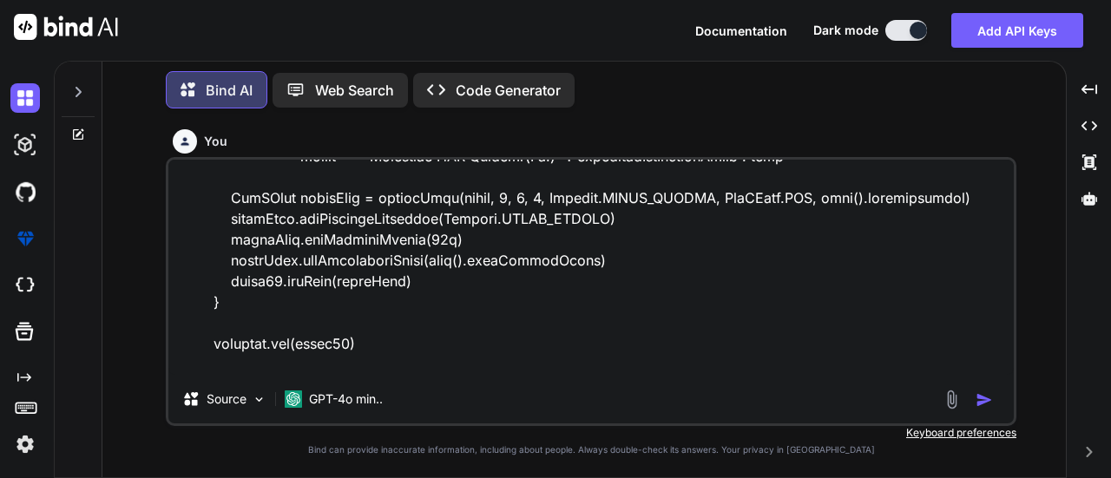
type textarea "x"
type textarea "String headers = [ "Bandwidth", "One Time Charges (Rs.)", "Bandwidth ARC Charge…"
type textarea "x"
type textarea "String headers = [ "Bandwidth", "One Time Charges (Rs.)", "Bandwidth ARC Charge…"
type textarea "x"
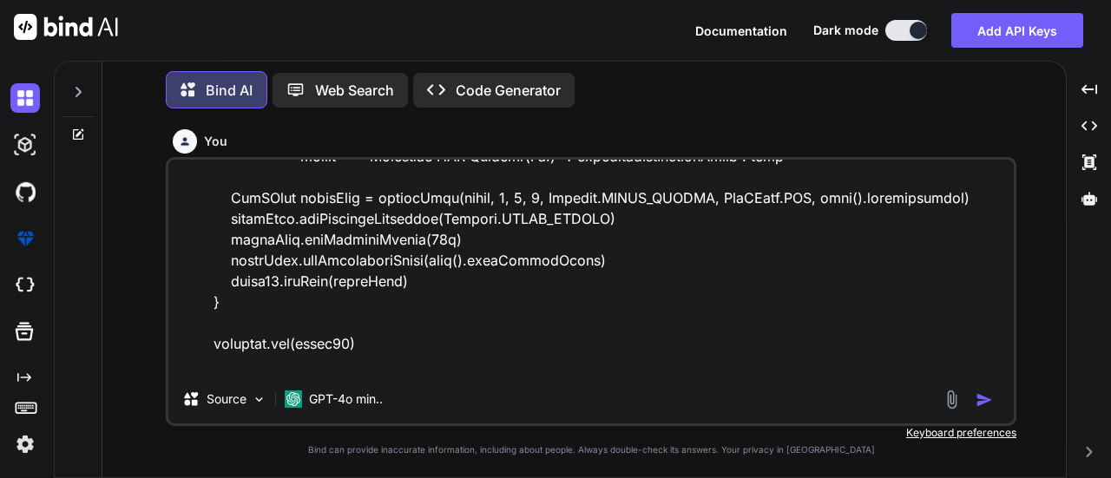
type textarea "String headers = [ "Bandwidth", "One Time Charges (Rs.)", "Bandwidth ARC Charge…"
type textarea "x"
type textarea "String headers = [ "Bandwidth", "One Time Charges (Rs.)", "Bandwidth ARC Charge…"
type textarea "x"
type textarea "String headers = [ "Bandwidth", "One Time Charges (Rs.)", "Bandwidth ARC Charge…"
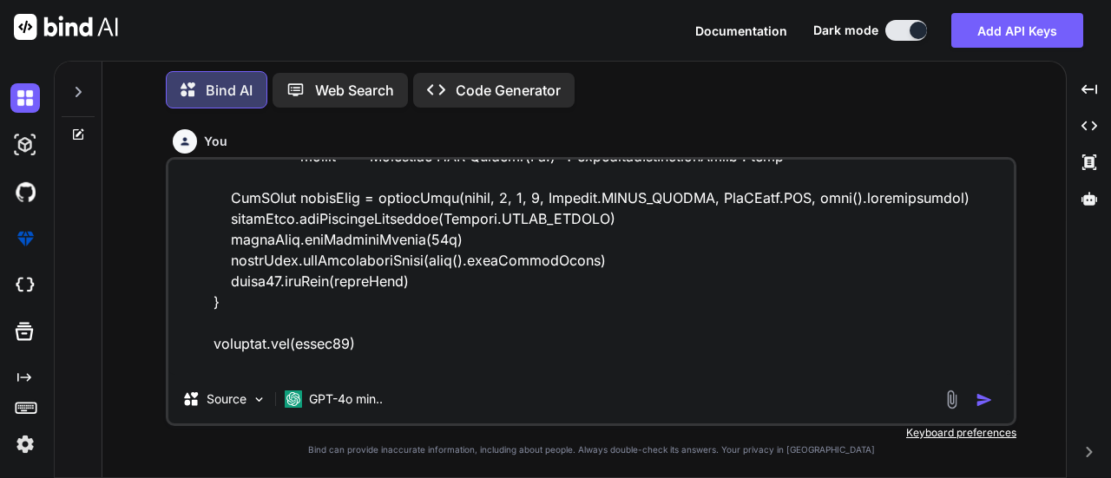
type textarea "x"
type textarea "String headers = [ "Bandwidth", "One Time Charges (Rs.)", "Bandwidth ARC Charge…"
type textarea "x"
type textarea "String headers = [ "Bandwidth", "One Time Charges (Rs.)", "Bandwidth ARC Charge…"
type textarea "x"
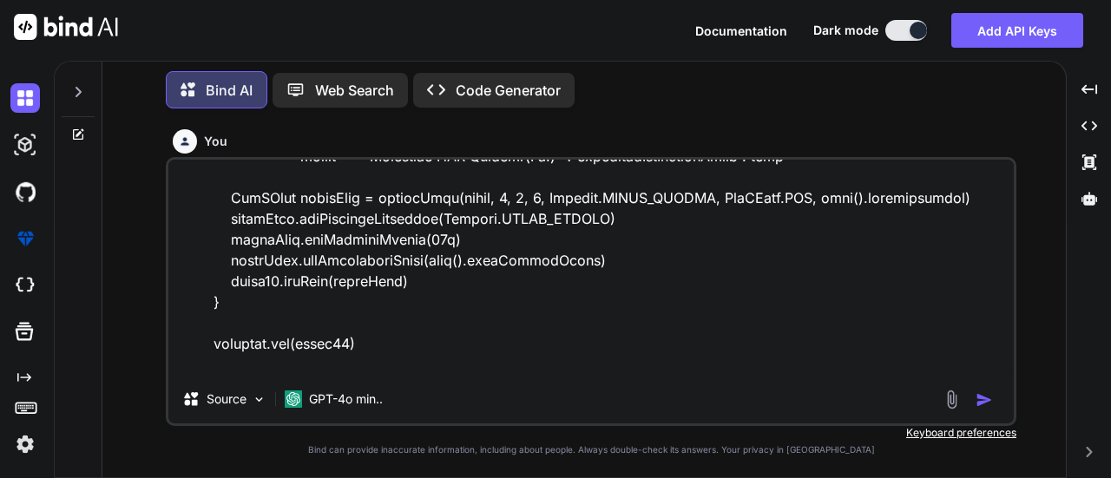
type textarea "String headers = [ "Bandwidth", "One Time Charges (Rs.)", "Bandwidth ARC Charge…"
type textarea "x"
type textarea "String headers = [ "Bandwidth", "One Time Charges (Rs.)", "Bandwidth ARC Charge…"
type textarea "x"
type textarea "String headers = [ "Bandwidth", "One Time Charges (Rs.)", "Bandwidth ARC Charge…"
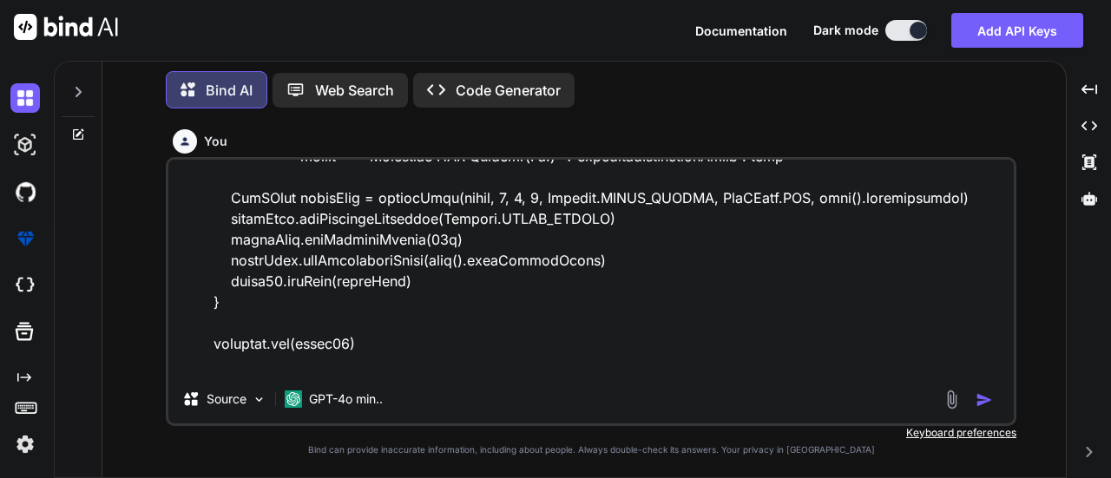
type textarea "x"
type textarea "String headers = [ "Bandwidth", "One Time Charges (Rs.)", "Bandwidth ARC Charge…"
type textarea "x"
type textarea "String headers = [ "Bandwidth", "One Time Charges (Rs.)", "Bandwidth ARC Charge…"
type textarea "x"
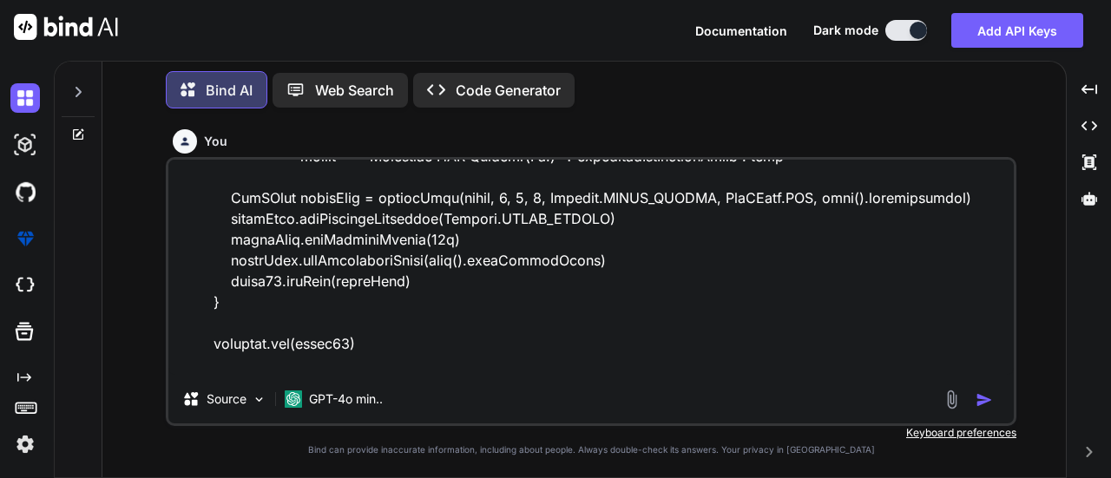
type textarea "String headers = [ "Bandwidth", "One Time Charges (Rs.)", "Bandwidth ARC Charge…"
type textarea "x"
type textarea "String headers = [ "Bandwidth", "One Time Charges (Rs.)", "Bandwidth ARC Charge…"
type textarea "x"
type textarea "String headers = [ "Bandwidth", "One Time Charges (Rs.)", "Bandwidth ARC Charge…"
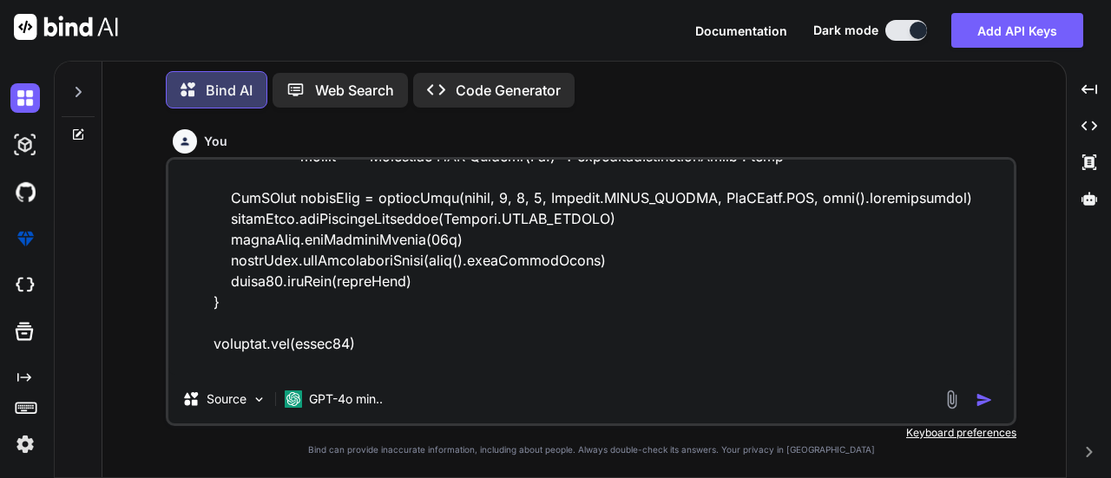
type textarea "x"
type textarea "String headers = [ "Bandwidth", "One Time Charges (Rs.)", "Bandwidth ARC Charge…"
type textarea "x"
type textarea "String headers = [ "Bandwidth", "One Time Charges (Rs.)", "Bandwidth ARC Charge…"
type textarea "x"
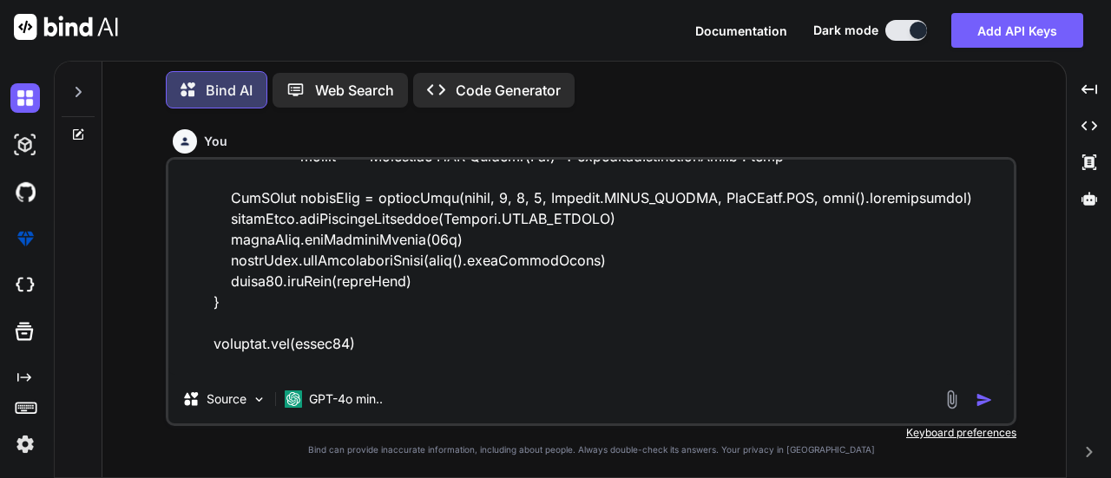
type textarea "String headers = [ "Bandwidth", "One Time Charges (Rs.)", "Bandwidth ARC Charge…"
type textarea "x"
type textarea "String headers = [ "Bandwidth", "One Time Charges (Rs.)", "Bandwidth ARC Charge…"
type textarea "x"
type textarea "String headers = [ "Bandwidth", "One Time Charges (Rs.)", "Bandwidth ARC Charge…"
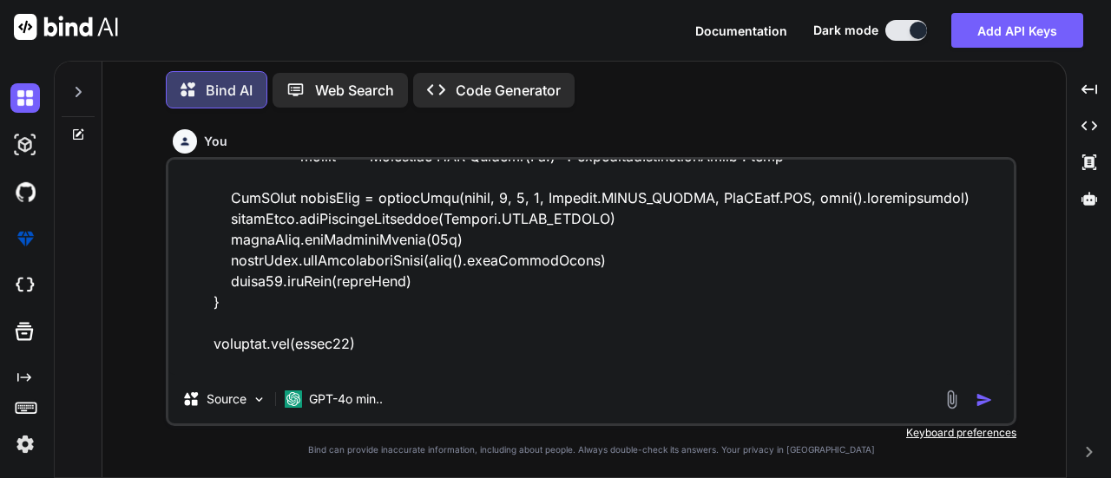
type textarea "x"
type textarea "String headers = [ "Bandwidth", "One Time Charges (Rs.)", "Bandwidth ARC Charge…"
type textarea "x"
type textarea "String headers = [ "Bandwidth", "One Time Charges (Rs.)", "Bandwidth ARC Charge…"
type textarea "x"
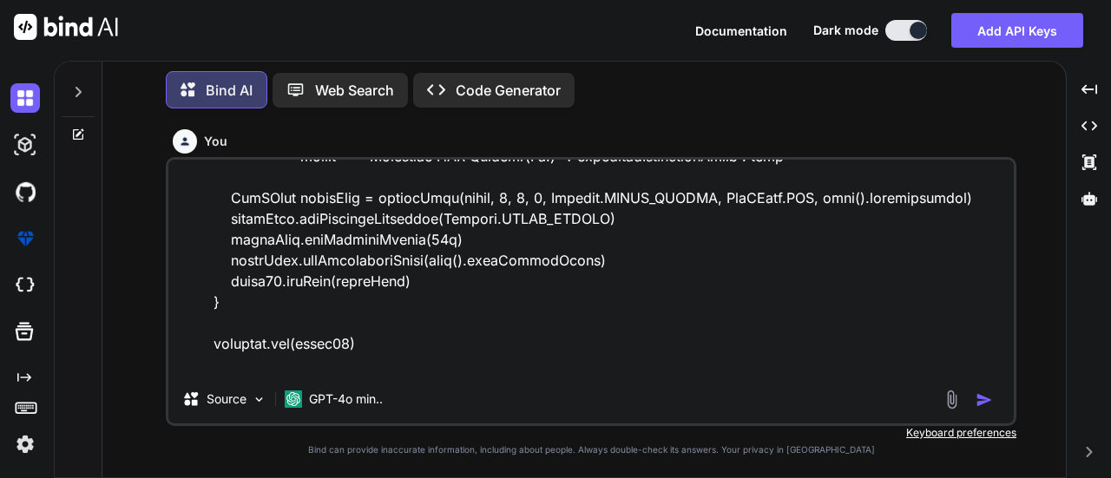
type textarea "String headers = [ "Bandwidth", "One Time Charges (Rs.)", "Bandwidth ARC Charge…"
type textarea "x"
type textarea "String headers = [ "Bandwidth", "One Time Charges (Rs.)", "Bandwidth ARC Charge…"
type textarea "x"
type textarea "String headers = [ "Bandwidth", "One Time Charges (Rs.)", "Bandwidth ARC Charge…"
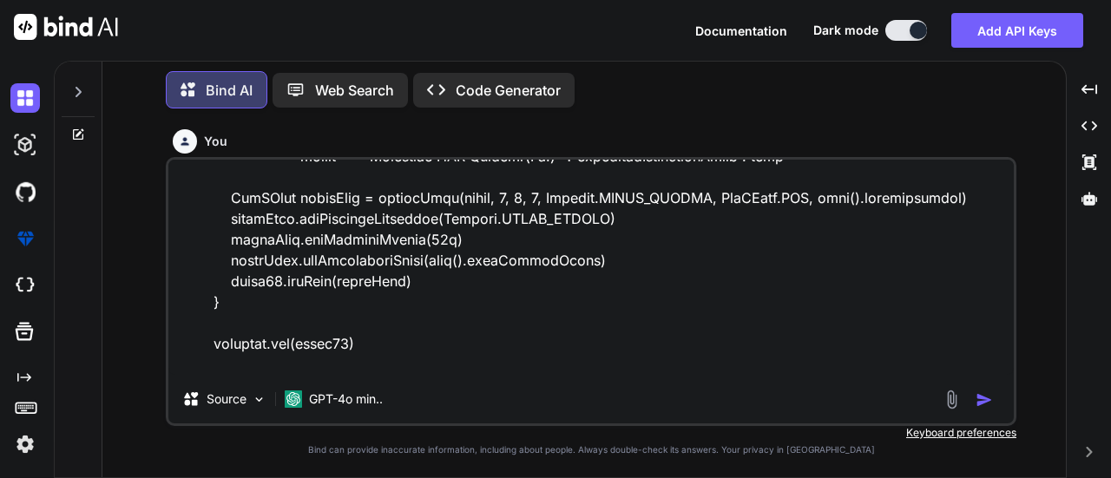
type textarea "x"
type textarea "String headers = [ "Bandwidth", "One Time Charges (Rs.)", "Bandwidth ARC Charge…"
type textarea "x"
type textarea "String headers = [ "Bandwidth", "One Time Charges (Rs.)", "Bandwidth ARC Charge…"
type textarea "x"
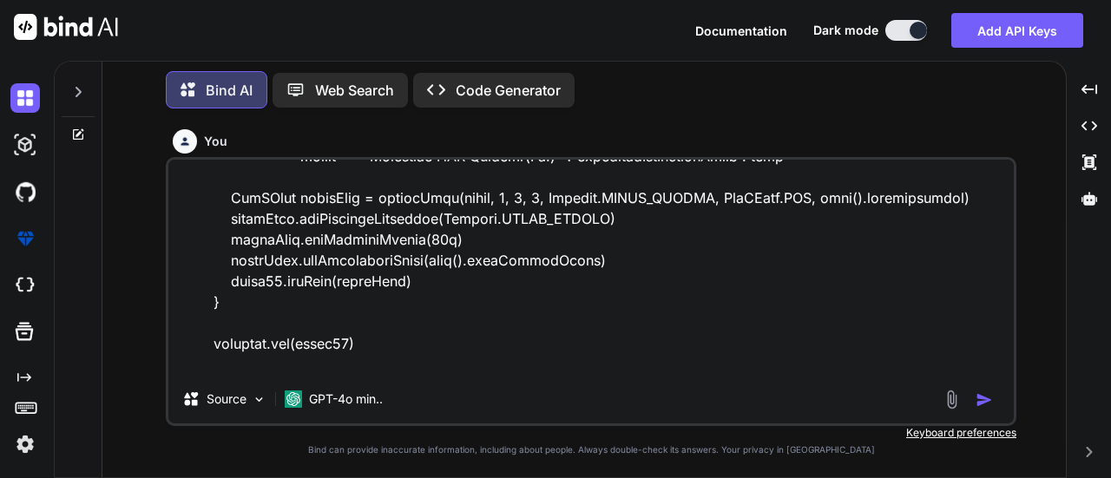
type textarea "String headers = [ "Bandwidth", "One Time Charges (Rs.)", "Bandwidth ARC Charge…"
type textarea "x"
type textarea "String headers = [ "Bandwidth", "One Time Charges (Rs.)", "Bandwidth ARC Charge…"
type textarea "x"
type textarea "String headers = [ "Bandwidth", "One Time Charges (Rs.)", "Bandwidth ARC Charge…"
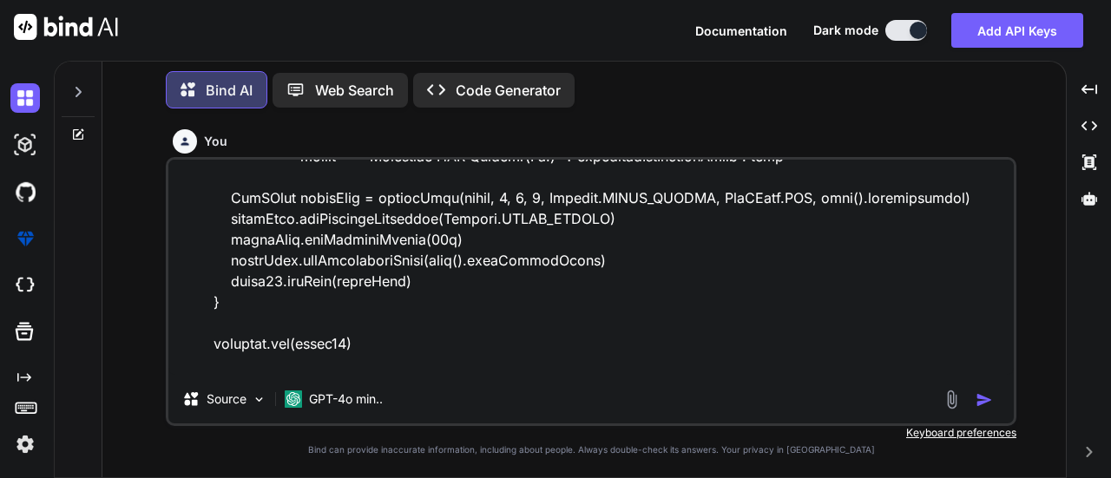
type textarea "x"
type textarea "String headers = [ "Bandwidth", "One Time Charges (Rs.)", "Bandwidth ARC Charge…"
type textarea "x"
type textarea "String headers = [ "Bandwidth", "One Time Charges (Rs.)", "Bandwidth ARC Charge…"
type textarea "x"
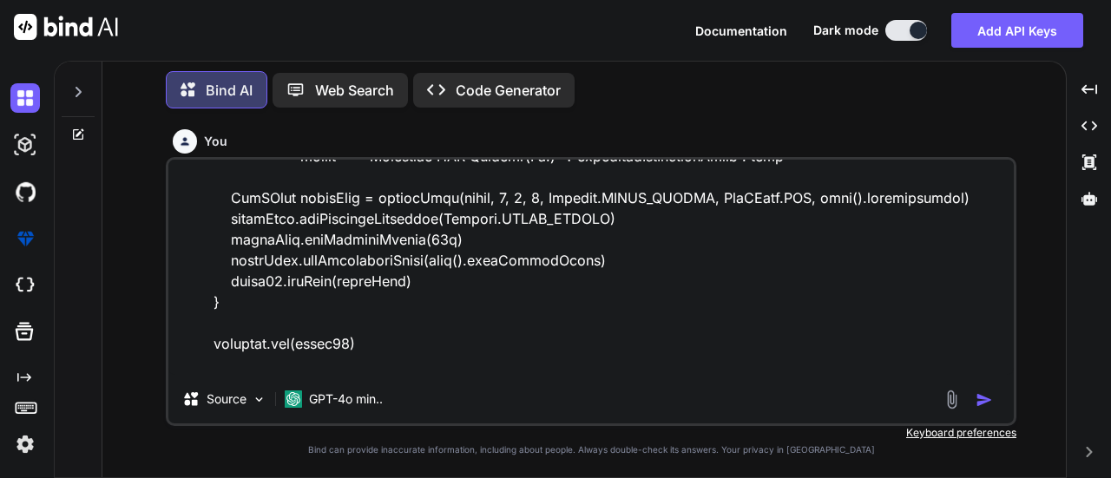
type textarea "String headers = [ "Bandwidth", "One Time Charges (Rs.)", "Bandwidth ARC Charge…"
type textarea "x"
type textarea "String headers = [ "Bandwidth", "One Time Charges (Rs.)", "Bandwidth ARC Charge…"
type textarea "x"
type textarea "String headers = [ "Bandwidth", "One Time Charges (Rs.)", "Bandwidth ARC Charge…"
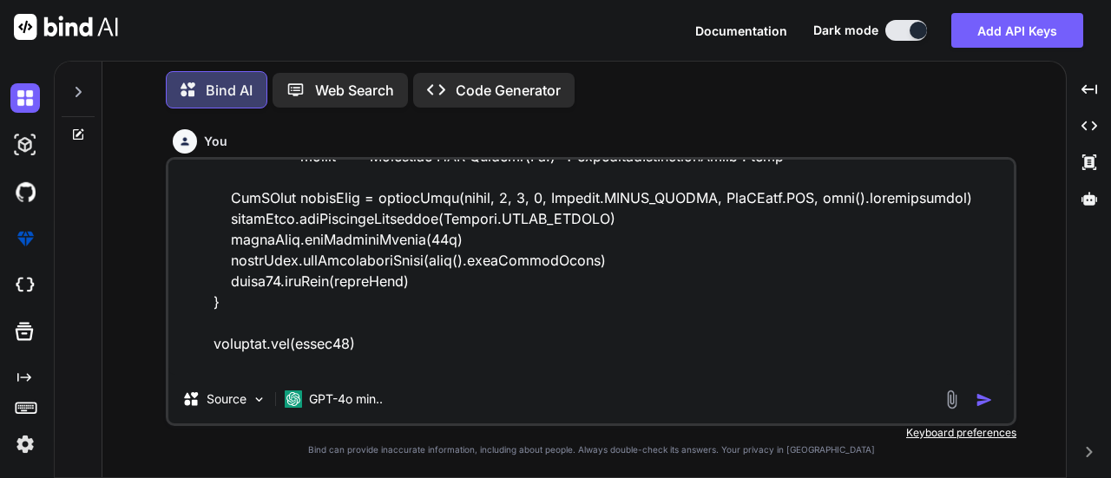
type textarea "x"
type textarea "String headers = [ "Bandwidth", "One Time Charges (Rs.)", "Bandwidth ARC Charge…"
type textarea "x"
type textarea "String headers = [ "Bandwidth", "One Time Charges (Rs.)", "Bandwidth ARC Charge…"
type textarea "x"
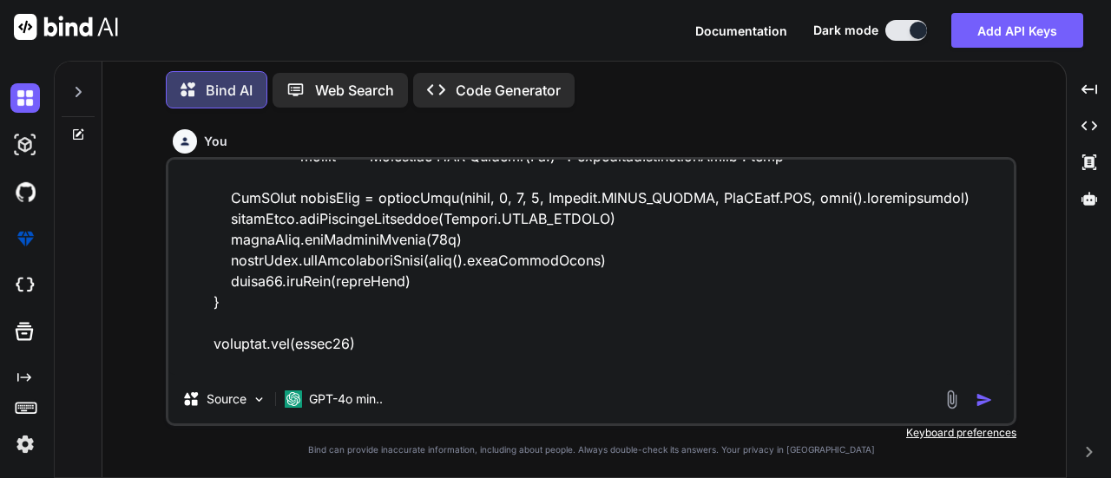
type textarea "String headers = [ "Bandwidth", "One Time Charges (Rs.)", "Bandwidth ARC Charge…"
type textarea "x"
type textarea "String headers = [ "Bandwidth", "One Time Charges (Rs.)", "Bandwidth ARC Charge…"
type textarea "x"
type textarea "String headers = [ "Bandwidth", "One Time Charges (Rs.)", "Bandwidth ARC Charge…"
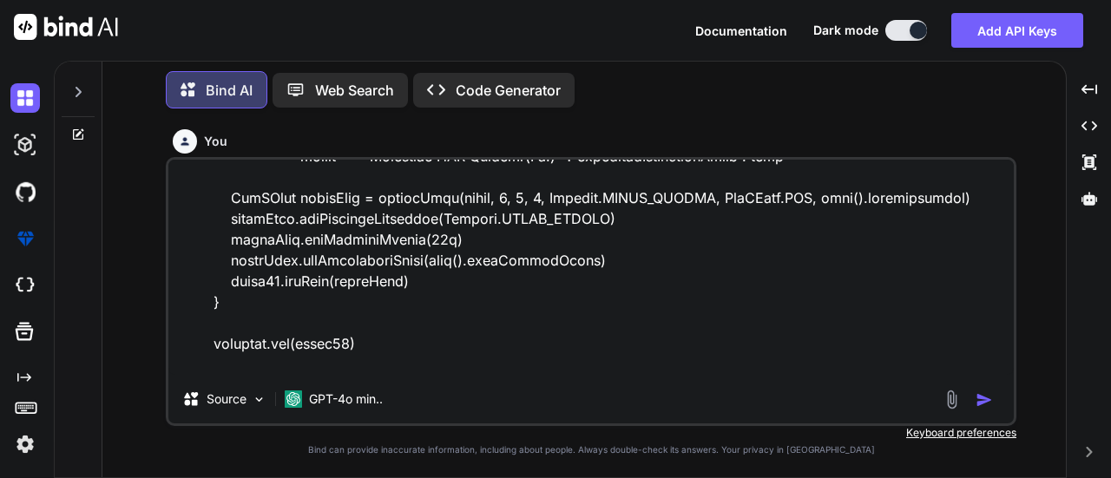
type textarea "x"
type textarea "String headers = [ "Bandwidth", "One Time Charges (Rs.)", "Bandwidth ARC Charge…"
type textarea "x"
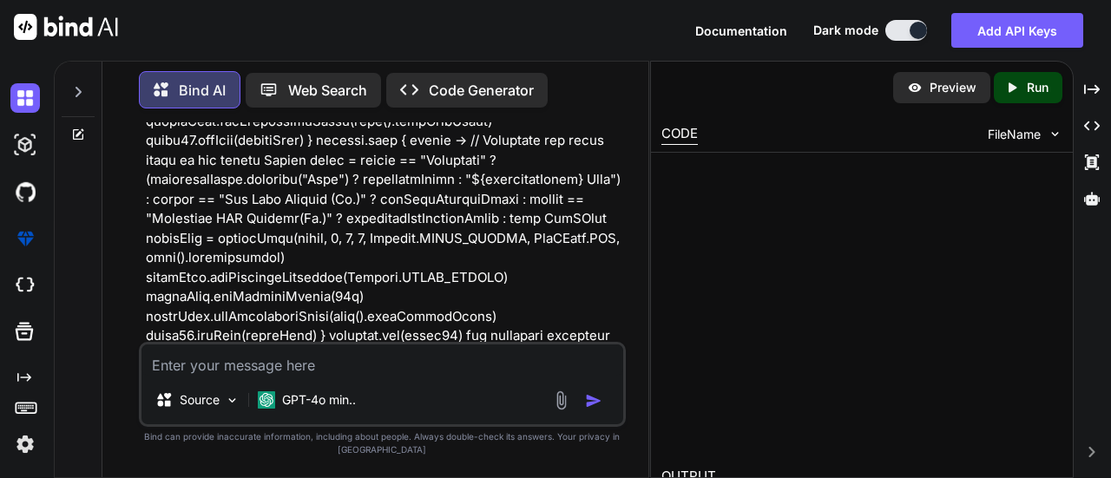
scroll to position [1752, 0]
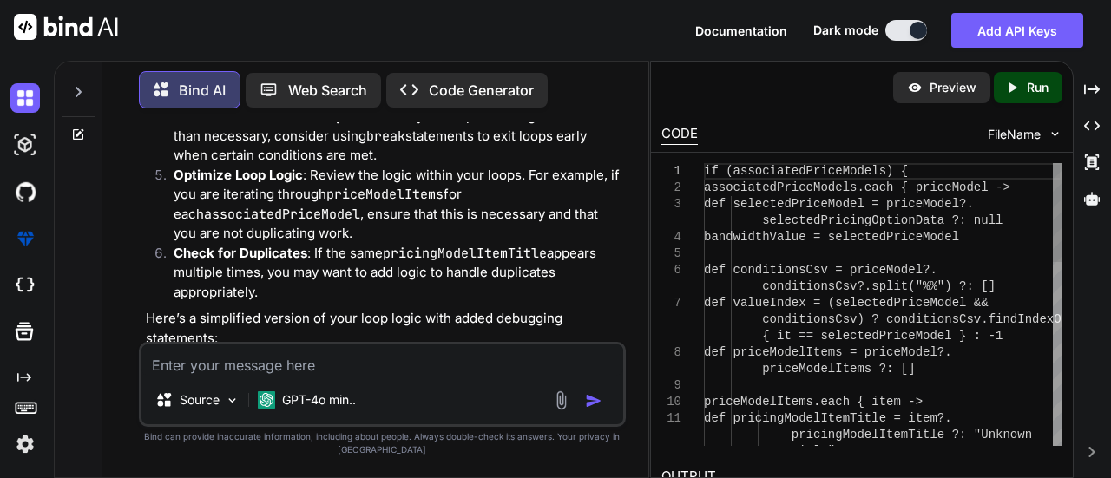
type textarea "x"
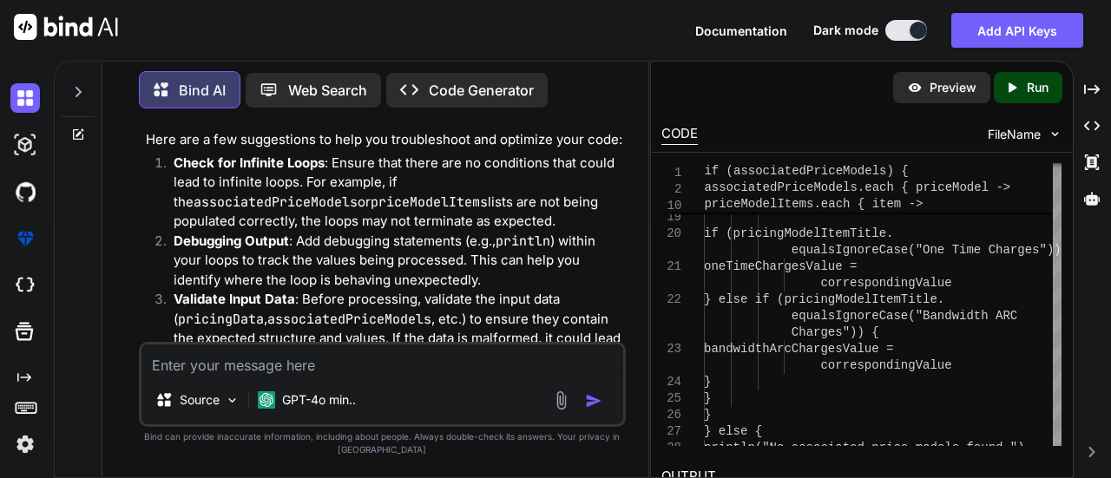
scroll to position [1501, 0]
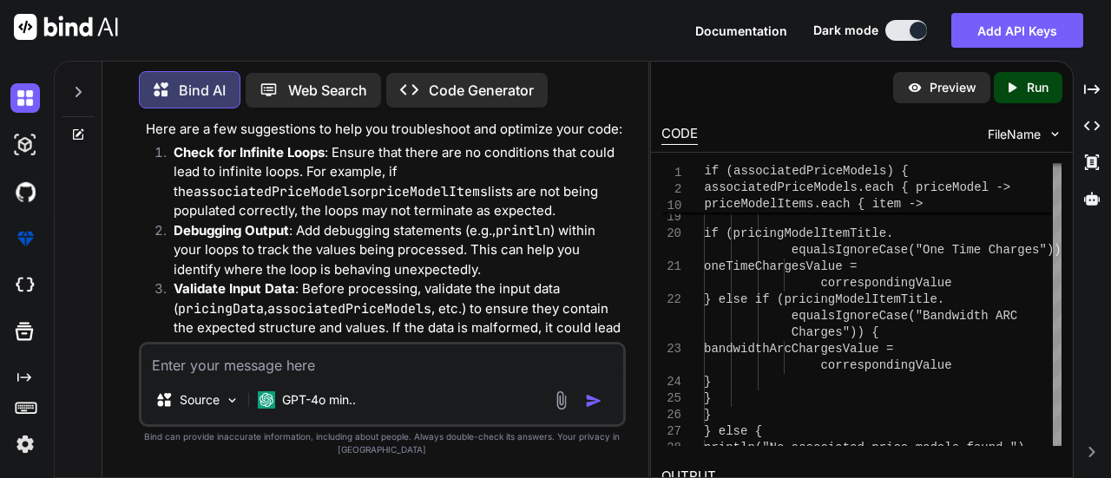
click at [444, 249] on p "Debugging Output : Add debugging statements (e.g., println ) within your loops …" at bounding box center [398, 250] width 449 height 59
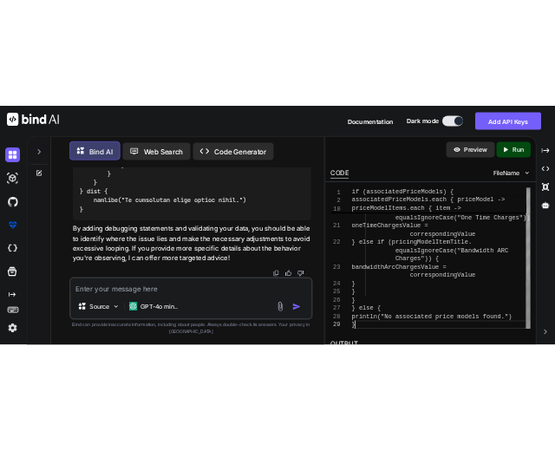
scroll to position [0, 0]
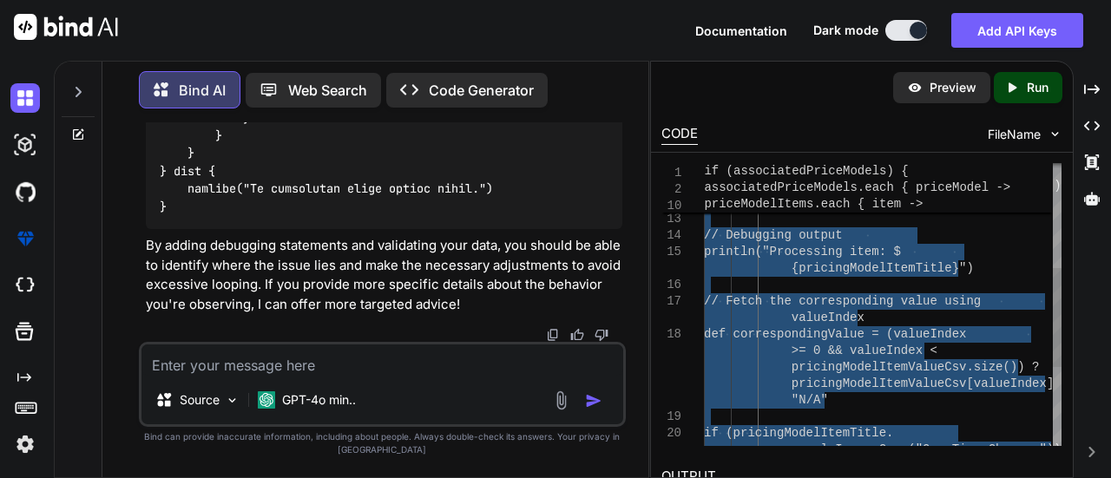
type textarea "if (associatedPriceModels) { associatedPriceModels.each { priceModel -> def sel…"
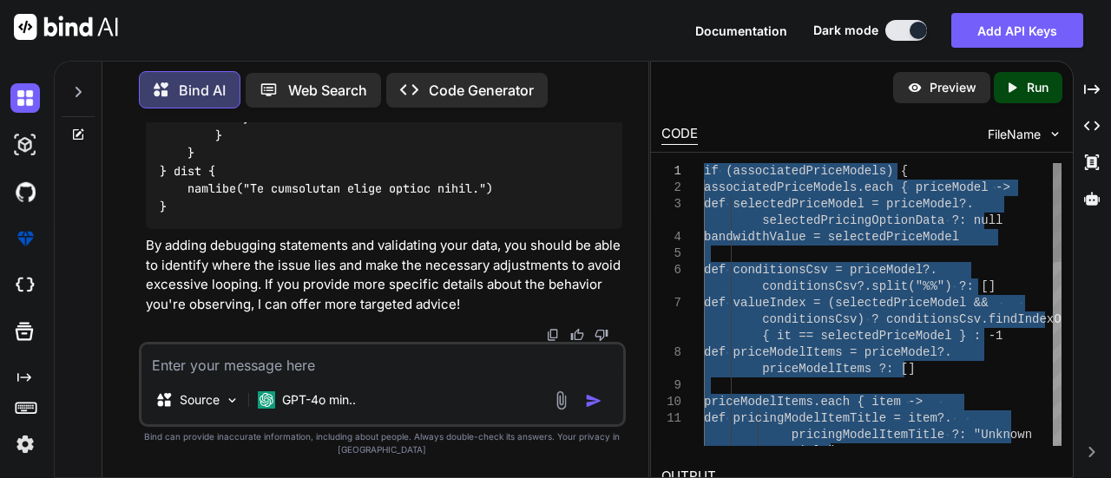
drag, startPoint x: 712, startPoint y: 443, endPoint x: 689, endPoint y: 121, distance: 322.7
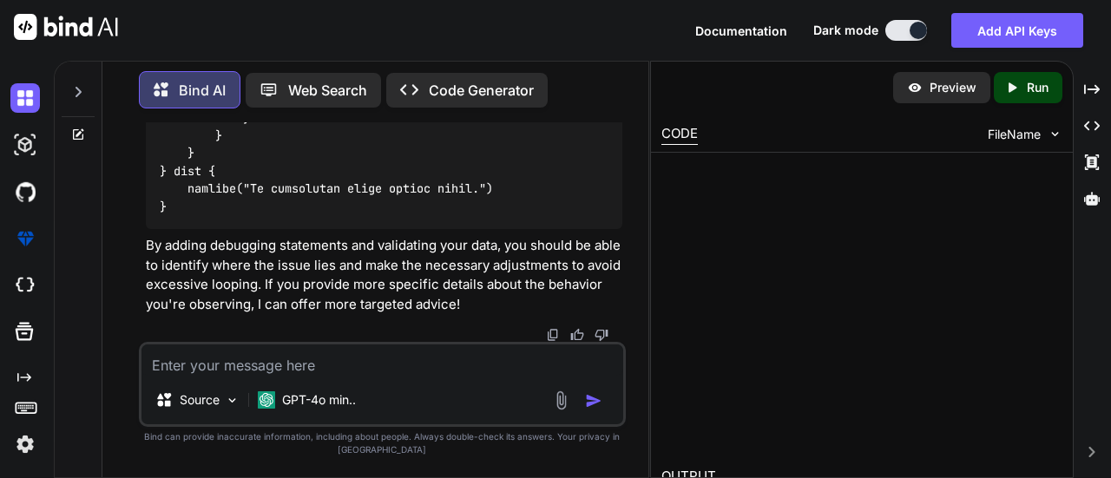
type textarea "x"
type textarea "if (associ…und.") }"
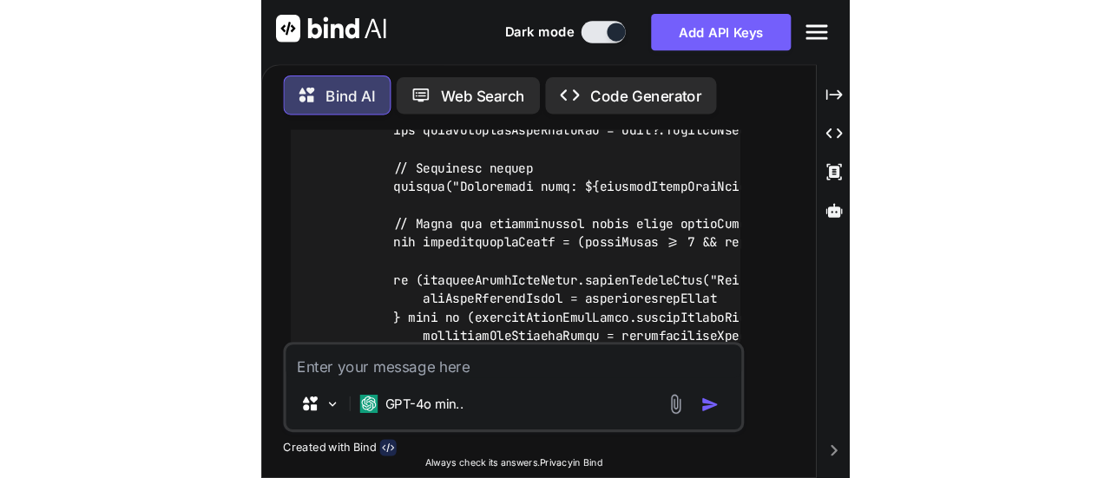
scroll to position [2636, 0]
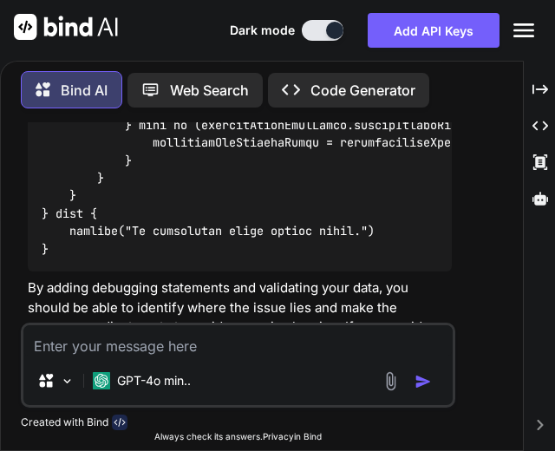
type textarea "x"
type textarea "if (associatedPriceModels) { associatedPriceModels.each { priceModel -> def sel…"
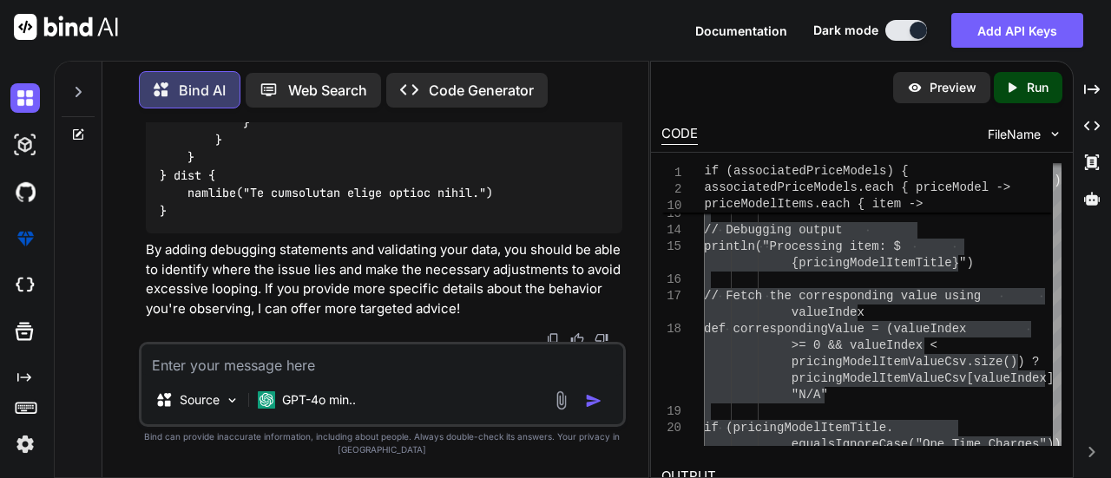
scroll to position [2462, 0]
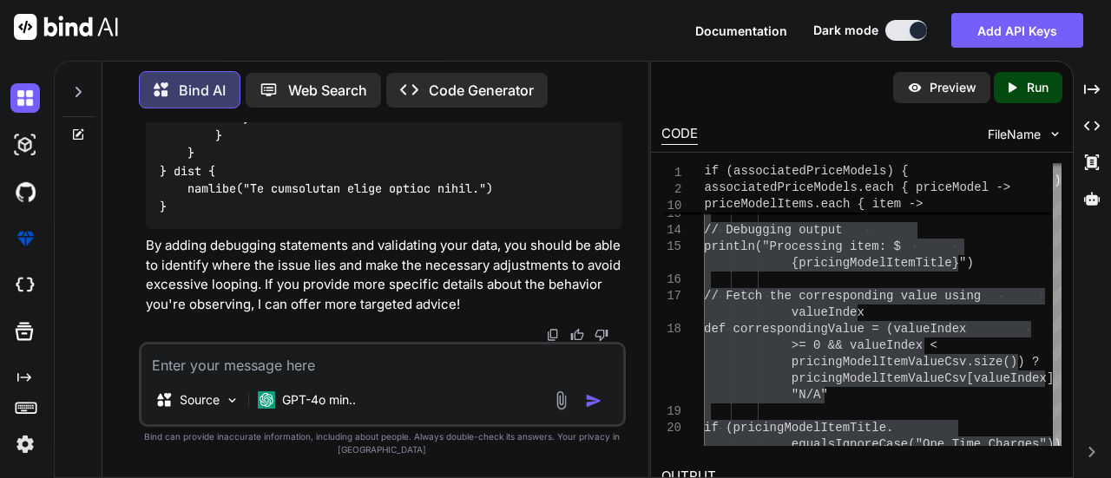
click at [264, 366] on textarea at bounding box center [382, 359] width 482 height 31
paste textarea "String headers = [ "Bandwidth", "One Time Charges (Rs.)", "Bandwidth ARC Charge…"
type textarea "x"
type textarea "String headers = [ "Bandwidth", "One Time Charges (Rs.)", "Bandwidth ARC Charge…"
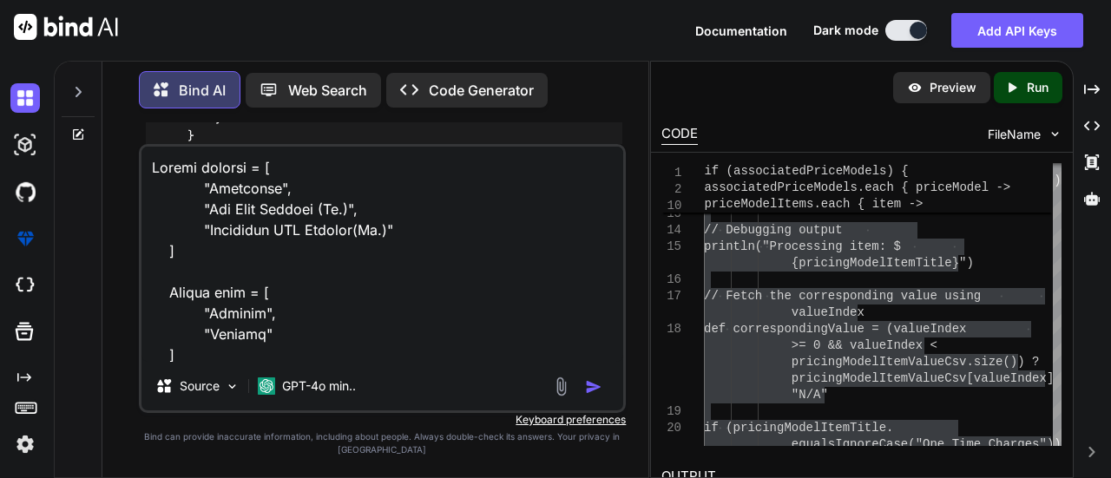
scroll to position [2667, 0]
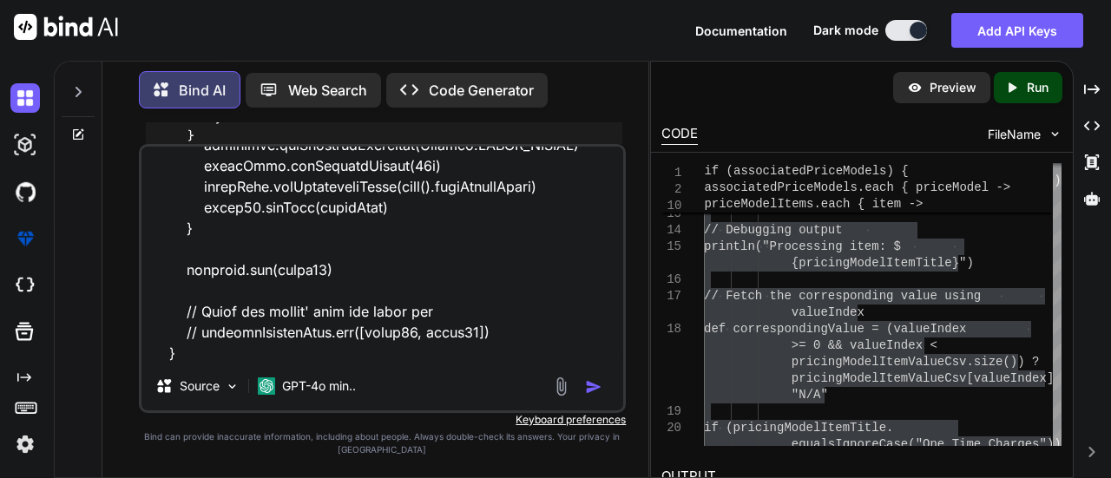
type textarea "x"
type textarea "String headers = [ "Bandwidth", "One Time Charges (Rs.)", "Bandwidth ARC Charge…"
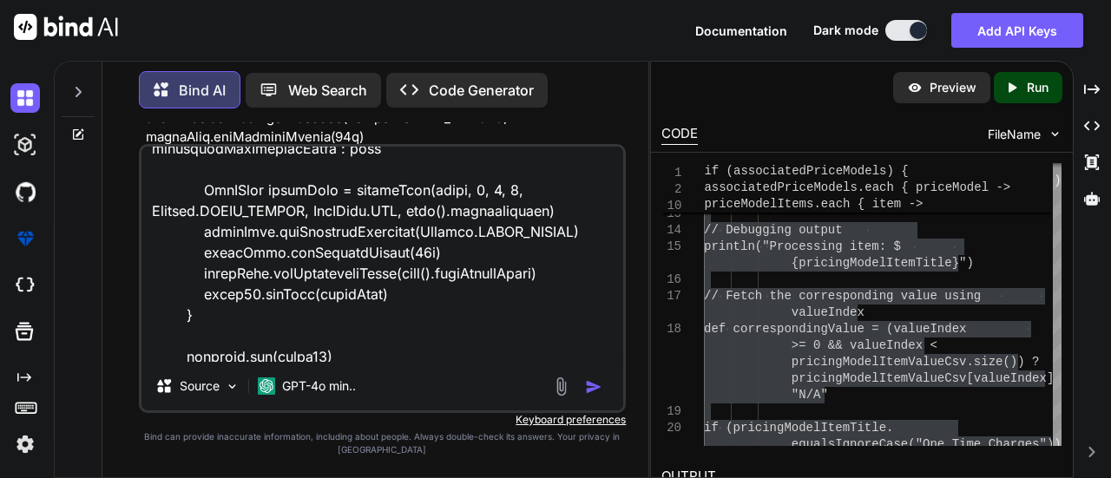
scroll to position [2690, 0]
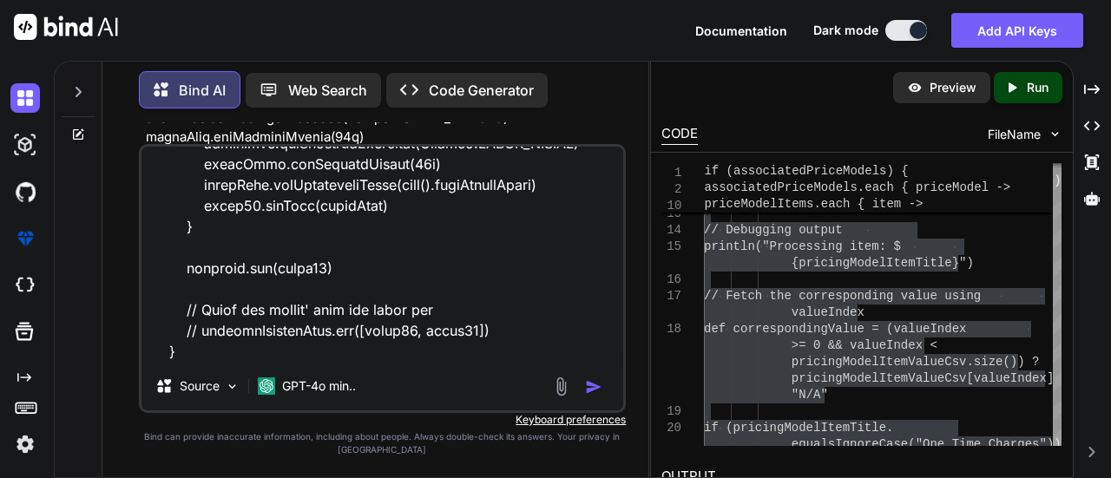
type textarea "x"
type textarea "String headers = [ "Bandwidth", "One Time Charges (Rs.)", "Bandwidth ARC Charge…"
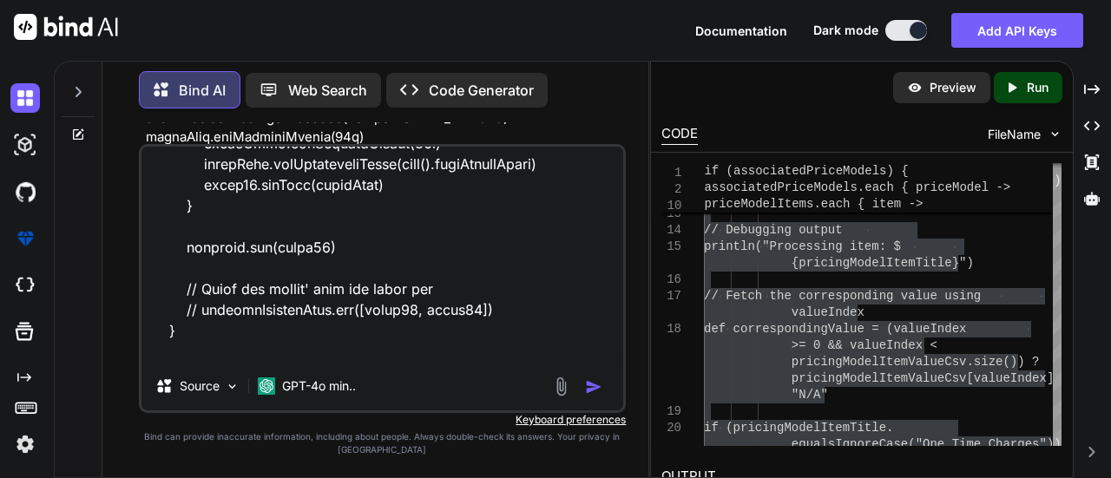
type textarea "x"
type textarea "String headers = [ "Bandwidth", "One Time Charges (Rs.)", "Bandwidth ARC Charge…"
click at [312, 346] on textarea at bounding box center [382, 254] width 482 height 215
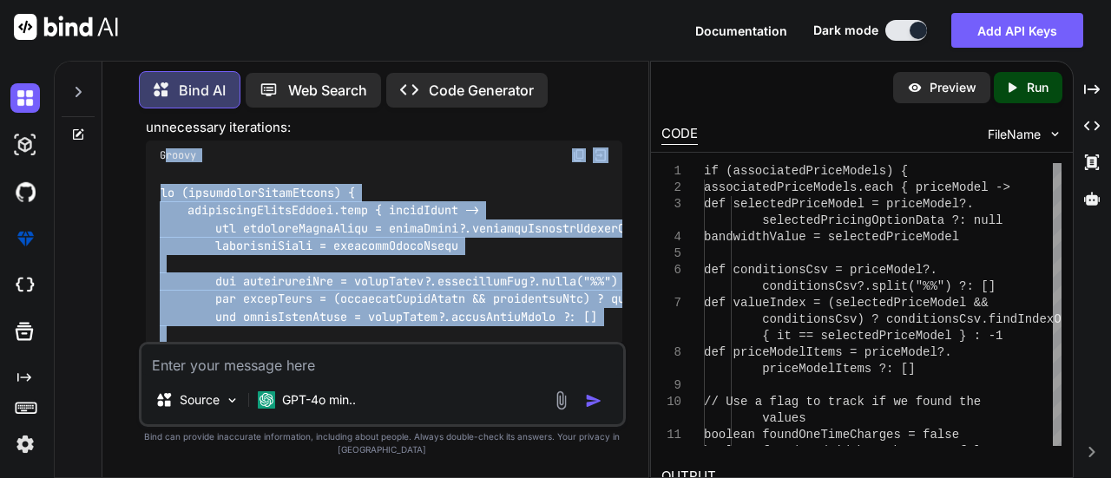
scroll to position [4372, 0]
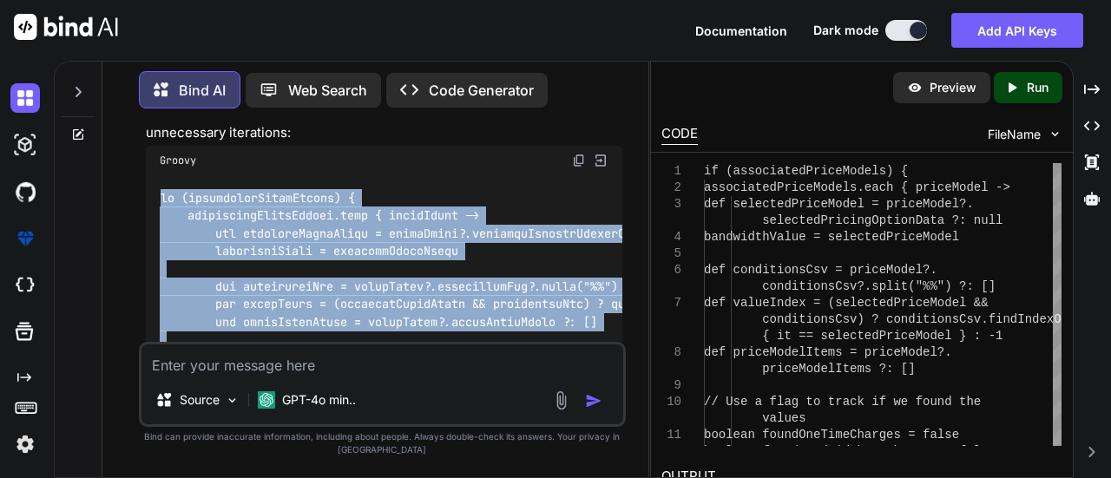
drag, startPoint x: 181, startPoint y: 252, endPoint x: 156, endPoint y: 181, distance: 74.7
copy code "if (associatedPriceModels) { associatedPriceModels.each { priceModel -> def sel…"
